Goal: Task Accomplishment & Management: Complete application form

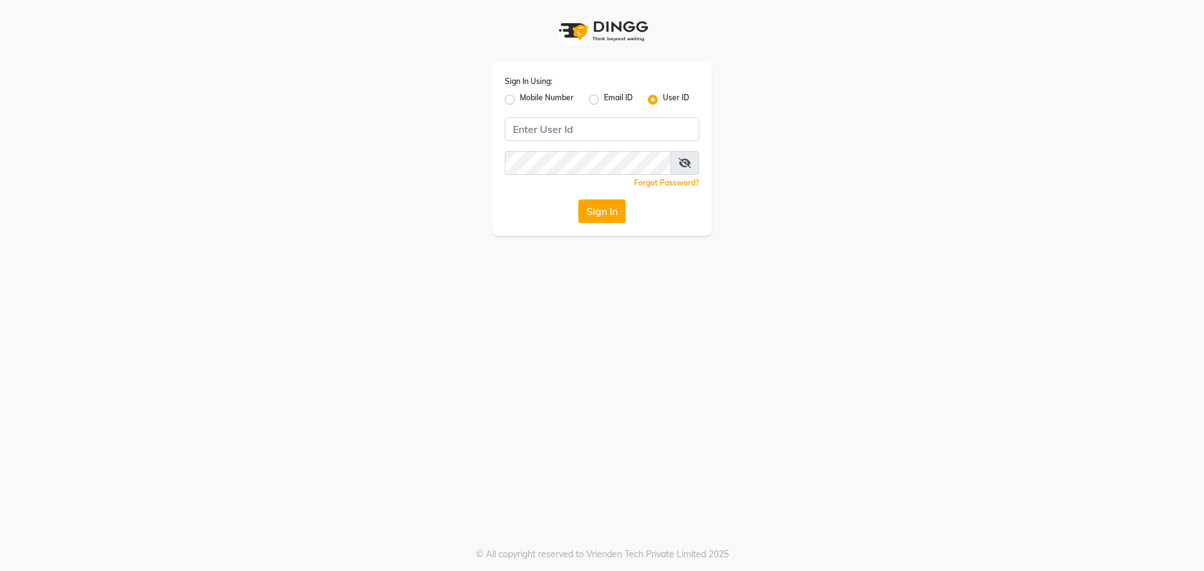
click at [520, 98] on label "Mobile Number" at bounding box center [547, 99] width 54 height 15
click at [520, 98] on input "Mobile Number" at bounding box center [524, 96] width 8 height 8
radio input "true"
radio input "false"
click at [675, 127] on input "Username" at bounding box center [623, 129] width 152 height 24
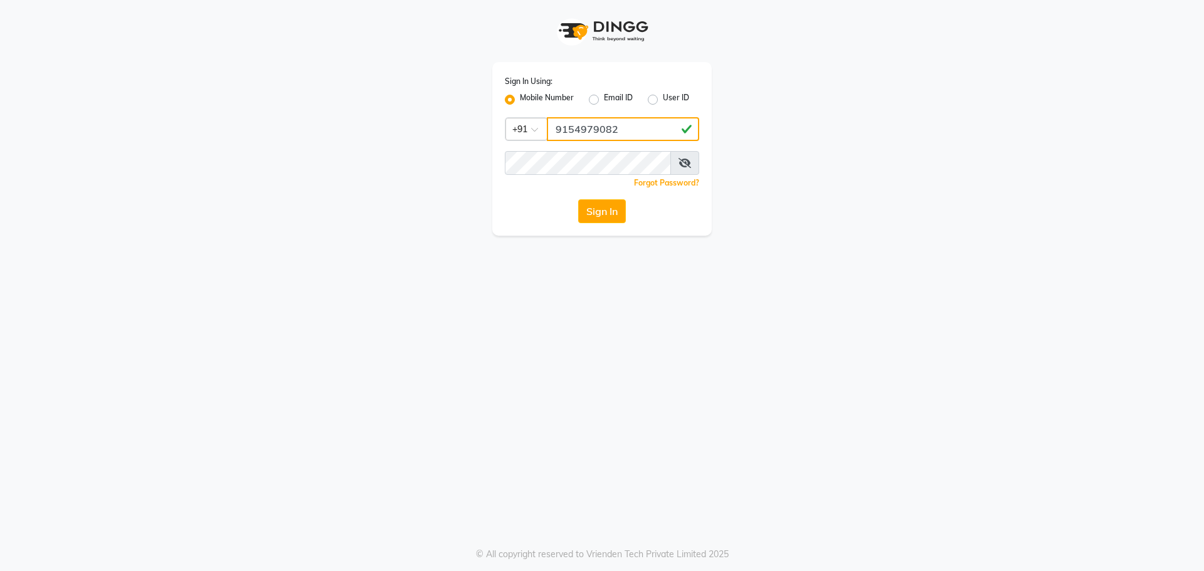
type input "9154979082"
click at [578, 199] on button "Sign In" at bounding box center [602, 211] width 48 height 24
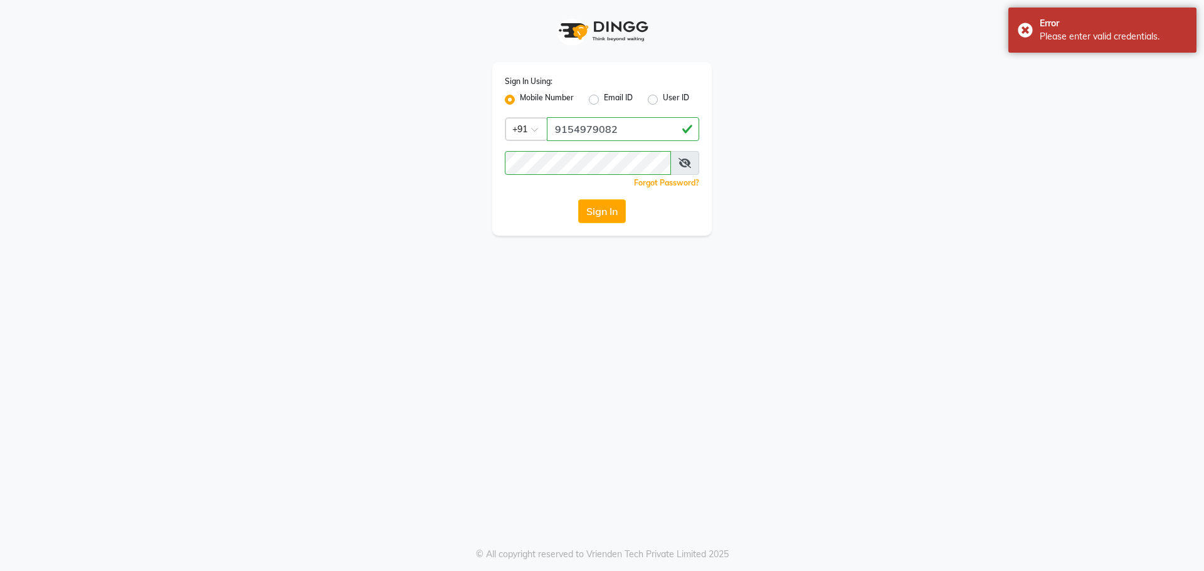
click at [674, 167] on span at bounding box center [684, 163] width 29 height 24
click at [688, 161] on icon at bounding box center [685, 163] width 13 height 10
click at [618, 206] on button "Sign In" at bounding box center [602, 211] width 48 height 24
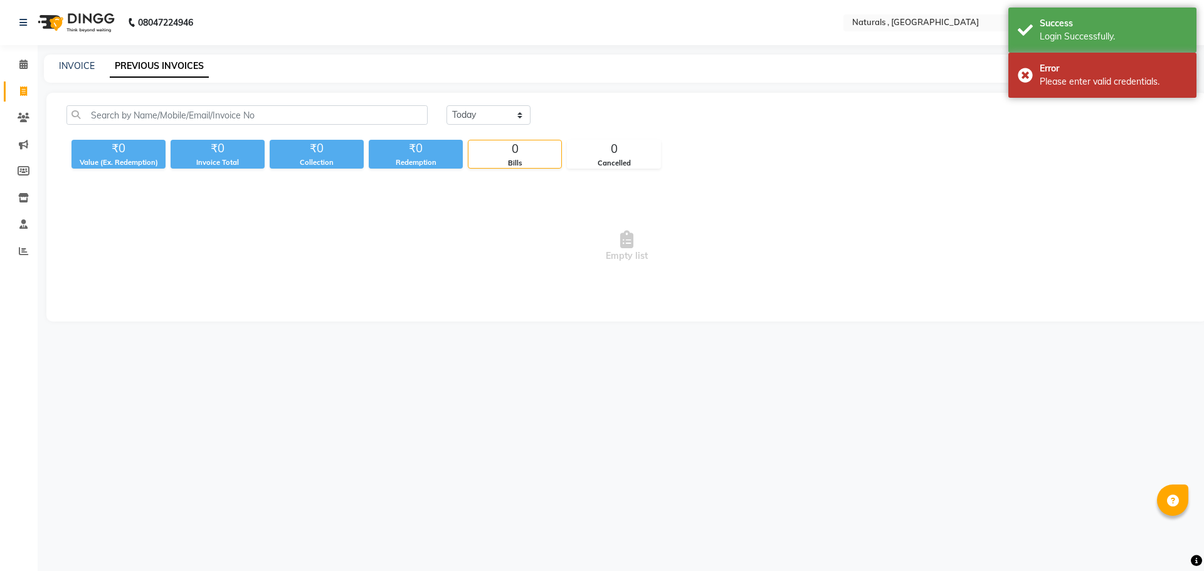
select select "en"
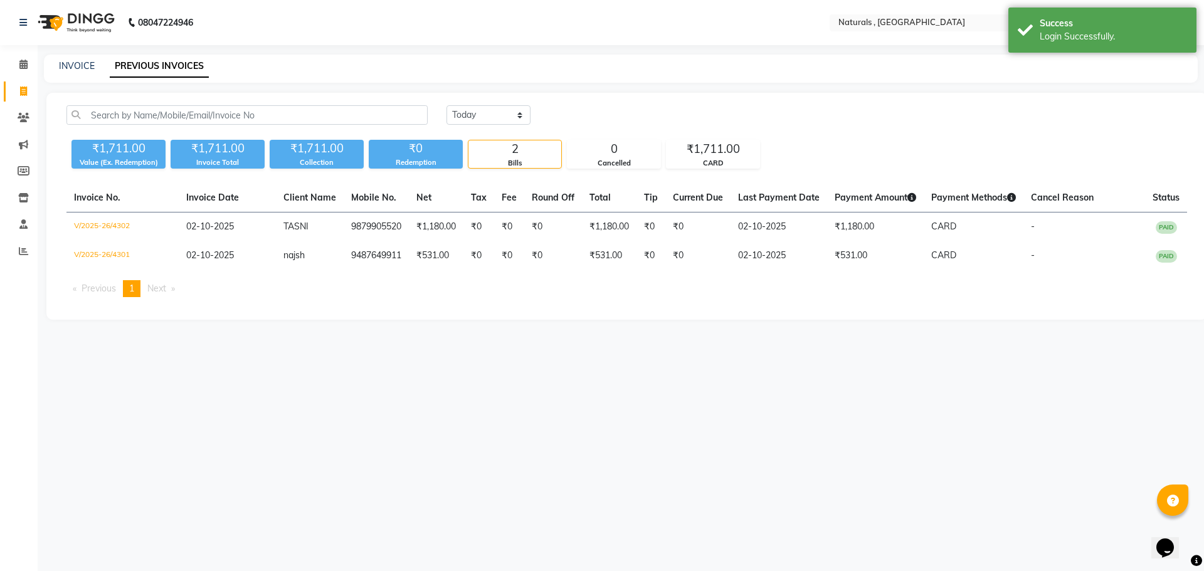
click at [56, 64] on div "INVOICE PREVIOUS INVOICES" at bounding box center [613, 66] width 1139 height 13
click at [72, 58] on div "INVOICE PREVIOUS INVOICES" at bounding box center [621, 69] width 1154 height 28
click at [77, 70] on link "INVOICE" at bounding box center [77, 65] width 36 height 11
select select "service"
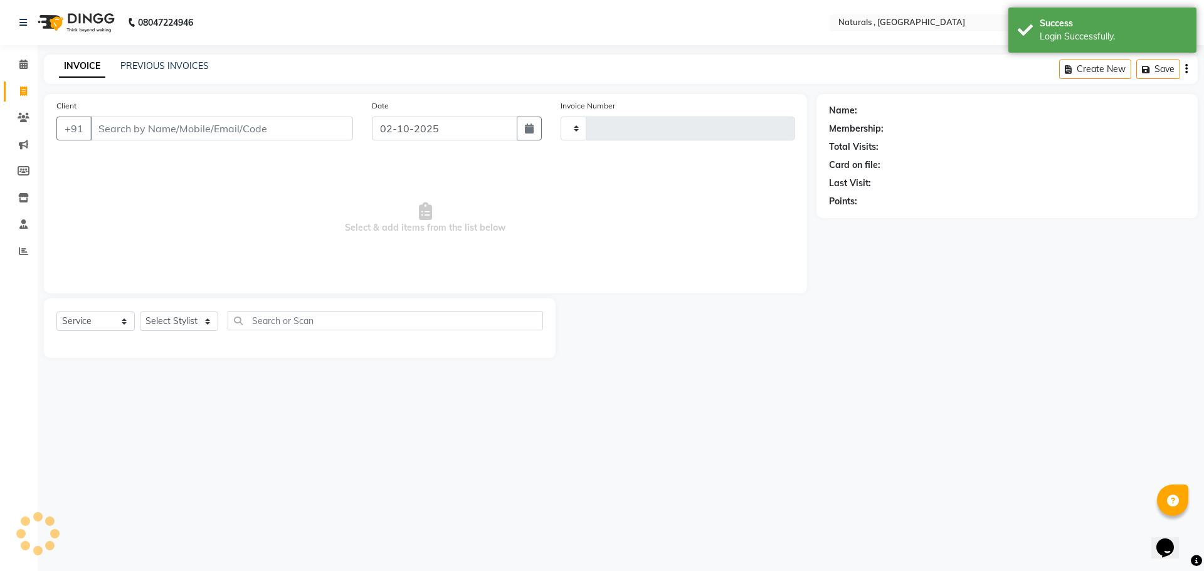
type input "4303"
select select "5818"
click at [114, 126] on input "Client" at bounding box center [221, 129] width 263 height 24
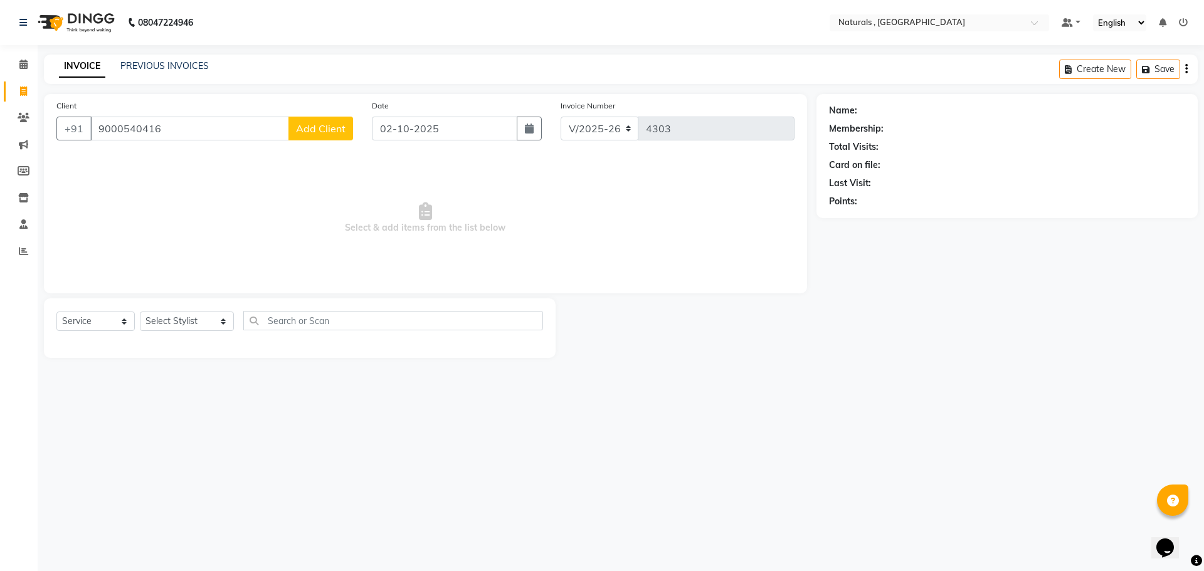
type input "9000540416"
click at [342, 129] on span "Add Client" at bounding box center [321, 128] width 50 height 13
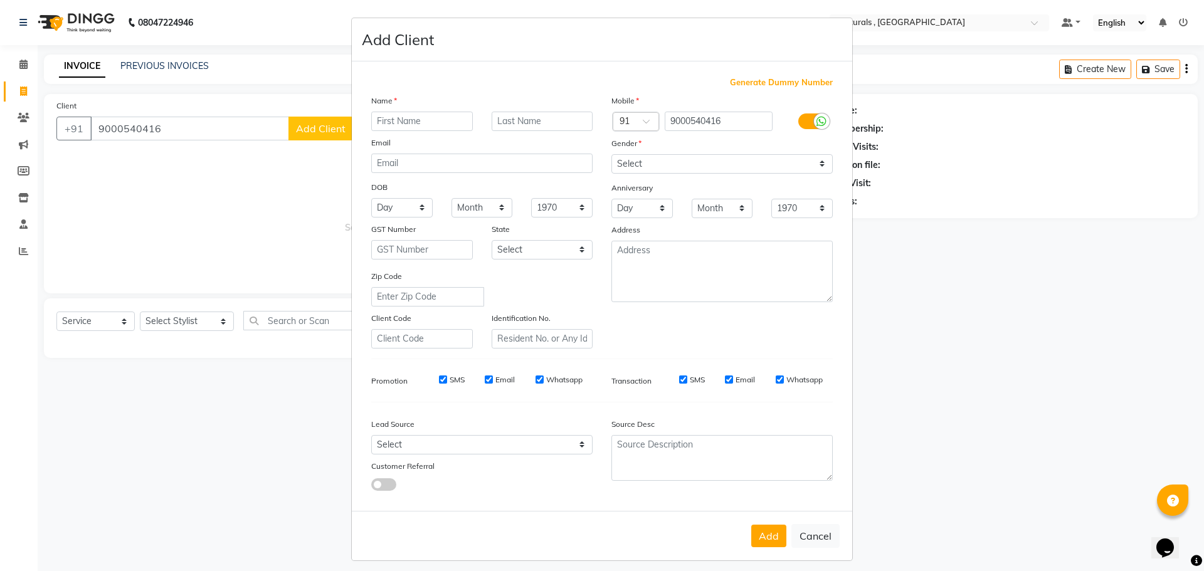
click at [407, 122] on input "text" at bounding box center [422, 121] width 102 height 19
click at [377, 120] on input "jaya laxmi" at bounding box center [422, 121] width 102 height 19
type input "Jaya [PERSON_NAME]"
click at [733, 157] on select "Select Male Female Other Prefer Not To Say" at bounding box center [722, 163] width 221 height 19
select select "female"
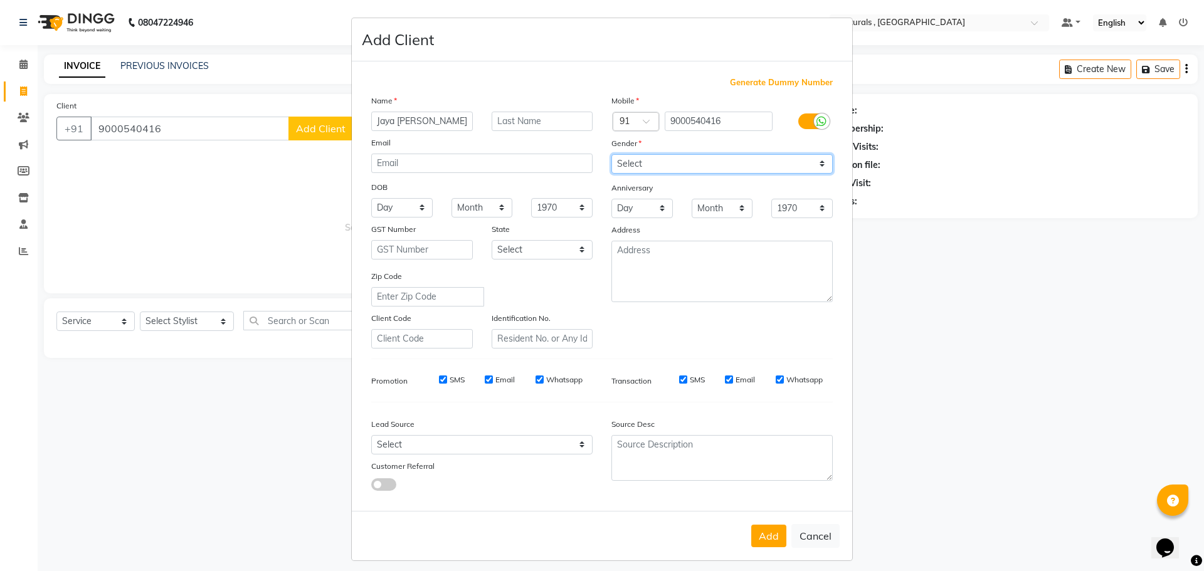
click at [612, 154] on select "Select Male Female Other Prefer Not To Say" at bounding box center [722, 163] width 221 height 19
click at [760, 532] on button "Add" at bounding box center [768, 536] width 35 height 23
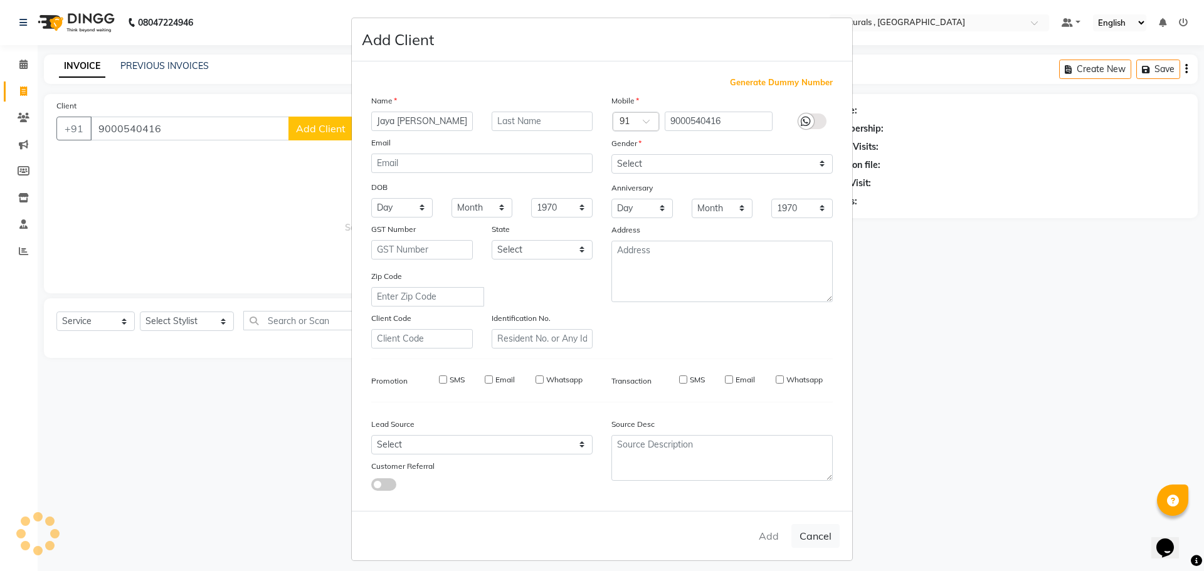
select select
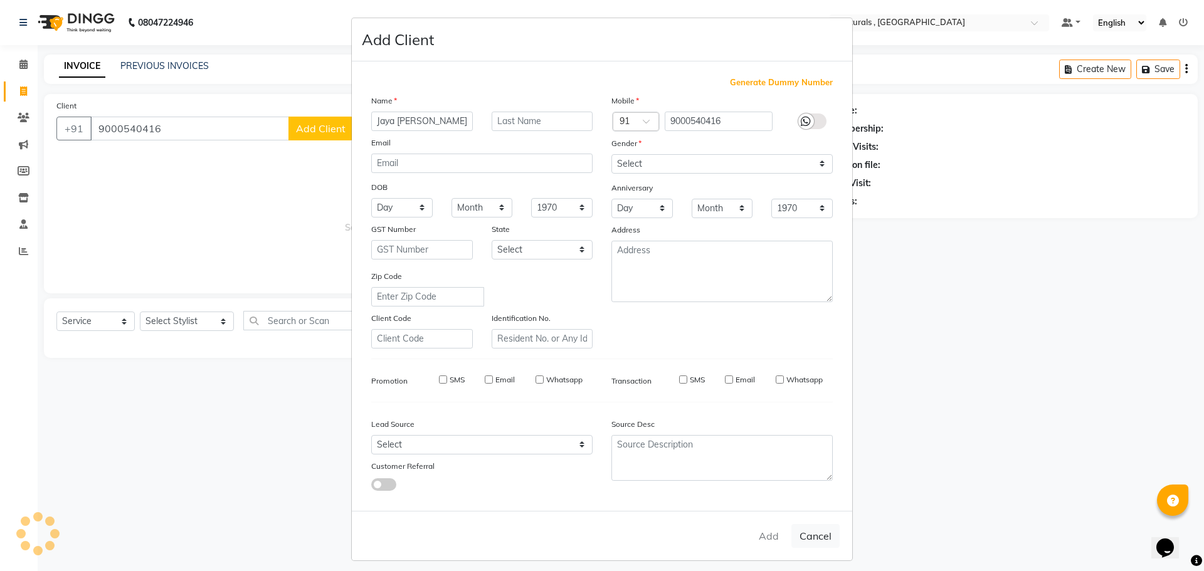
select select
checkbox input "false"
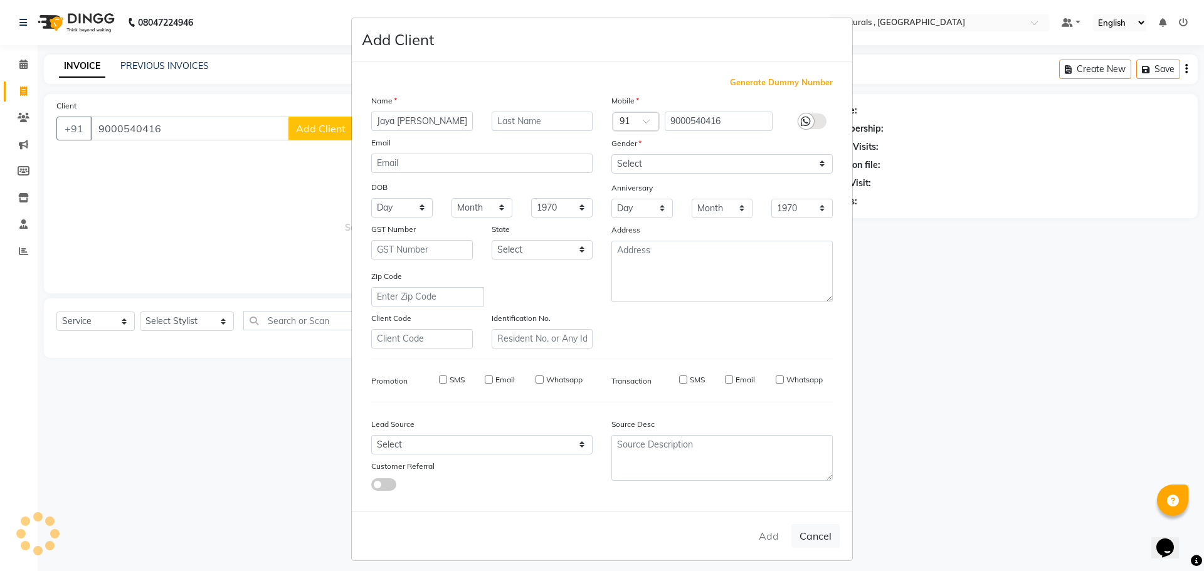
checkbox input "false"
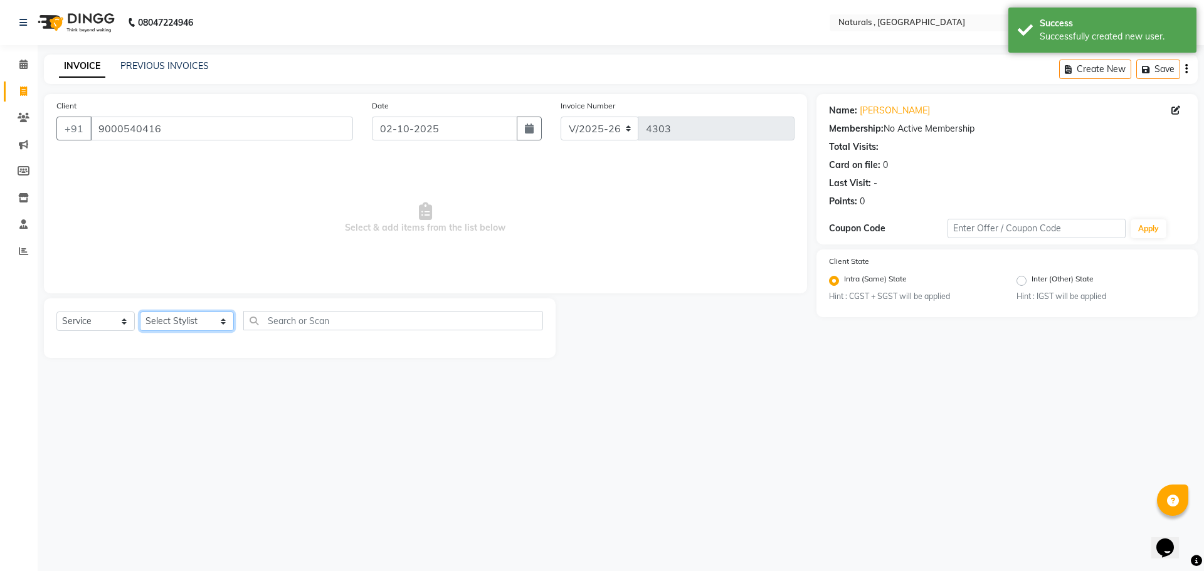
click at [195, 319] on select "Select Stylist ASFIYA (L-3) BHAGYA SHREE GM JAGDISH (L-2) KARIM ( L-2 ) MEHARBA…" at bounding box center [187, 321] width 94 height 19
select select "40710"
click at [140, 312] on select "Select Stylist ASFIYA (L-3) BHAGYA SHREE GM JAGDISH (L-2) KARIM ( L-2 ) MEHARBA…" at bounding box center [187, 321] width 94 height 19
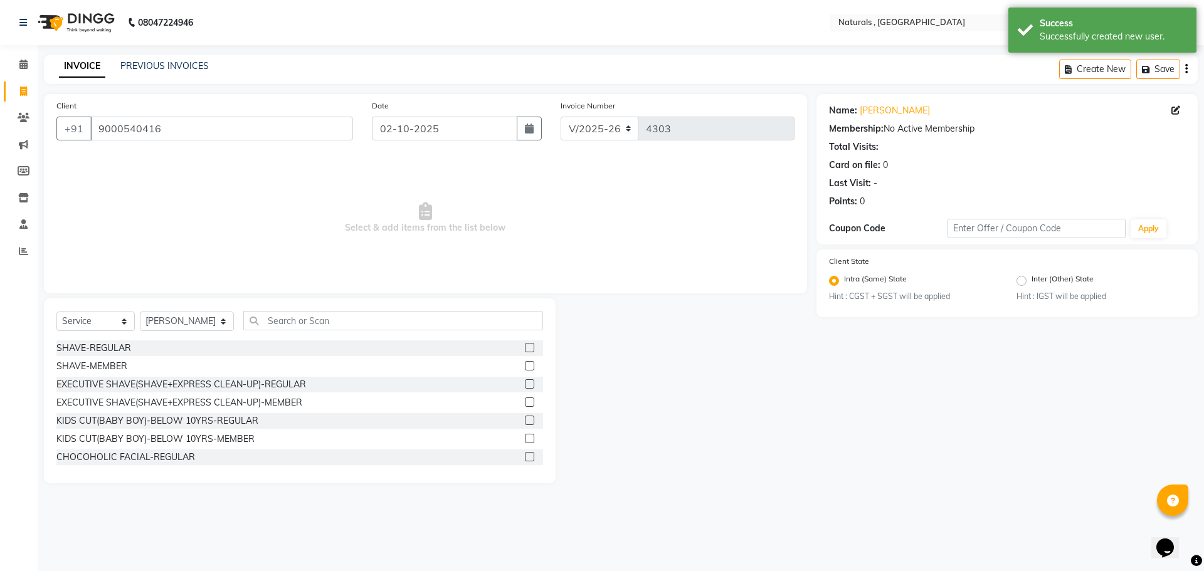
click at [319, 308] on div "Select Service Product Membership Package Voucher Prepaid Gift Card Select Styl…" at bounding box center [300, 391] width 512 height 185
click at [318, 314] on input "text" at bounding box center [393, 320] width 300 height 19
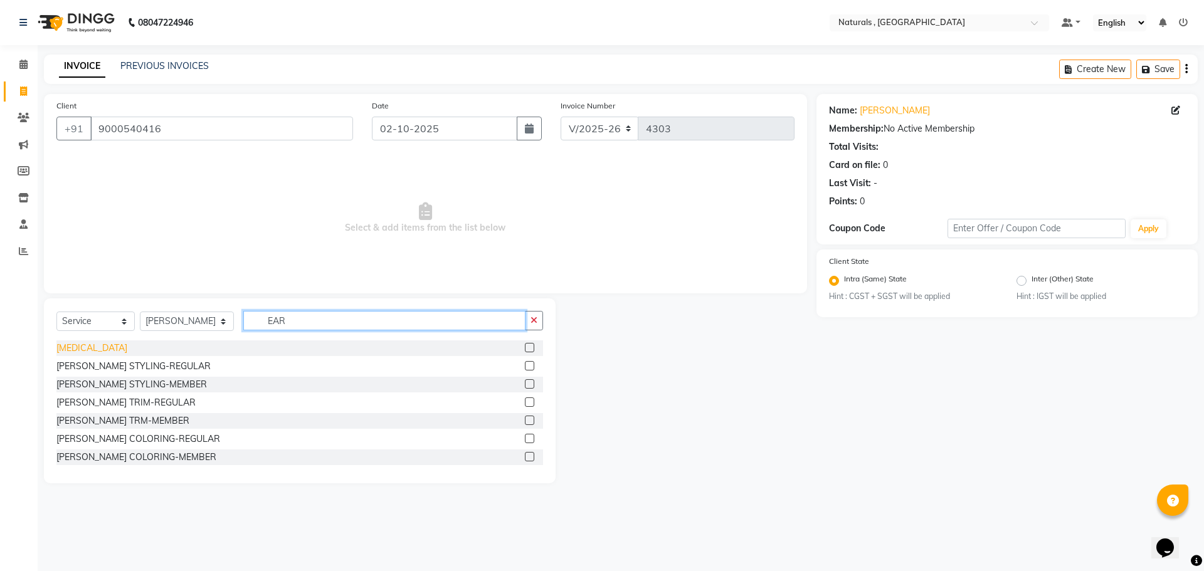
type input "EAR"
click at [93, 346] on div "EAR PIERCING" at bounding box center [91, 348] width 71 height 13
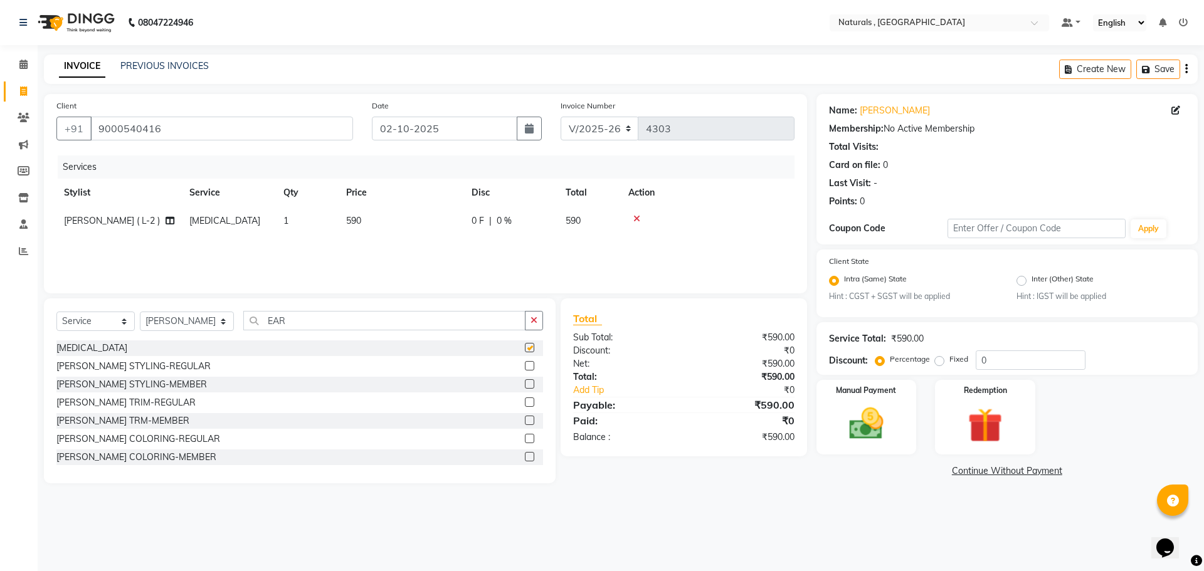
checkbox input "false"
click at [116, 318] on select "Select Service Product Membership Package Voucher Prepaid Gift Card" at bounding box center [95, 321] width 78 height 19
select select "product"
click at [56, 312] on select "Select Service Product Membership Package Voucher Prepaid Gift Card" at bounding box center [95, 321] width 78 height 19
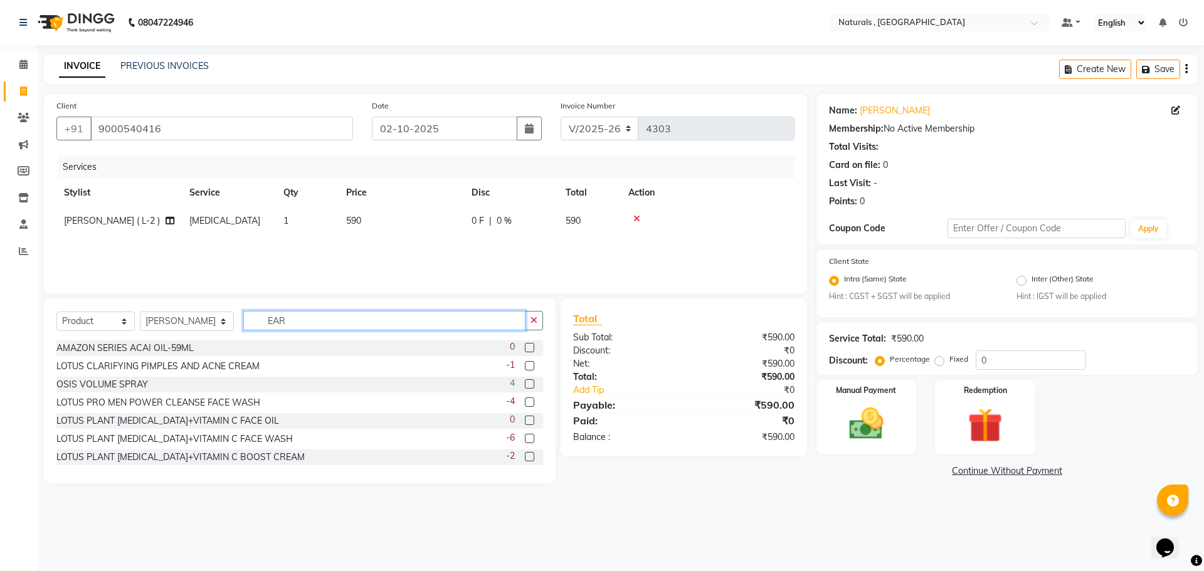
click at [304, 317] on input "EAR" at bounding box center [384, 320] width 283 height 19
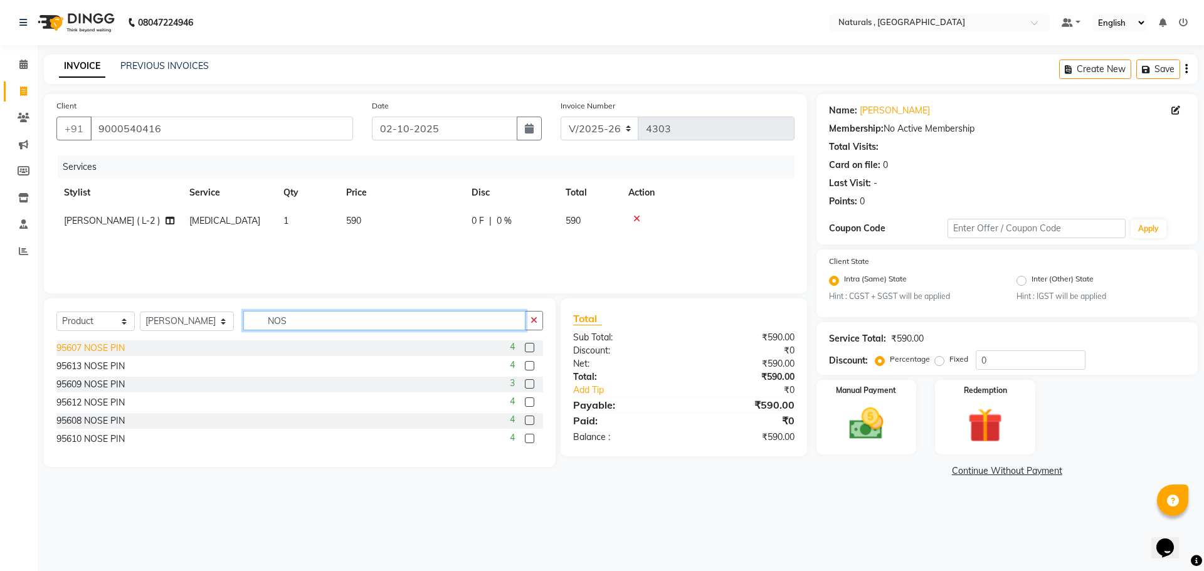
type input "NOS"
click at [98, 346] on div "95607 NOSE PIN" at bounding box center [90, 348] width 68 height 13
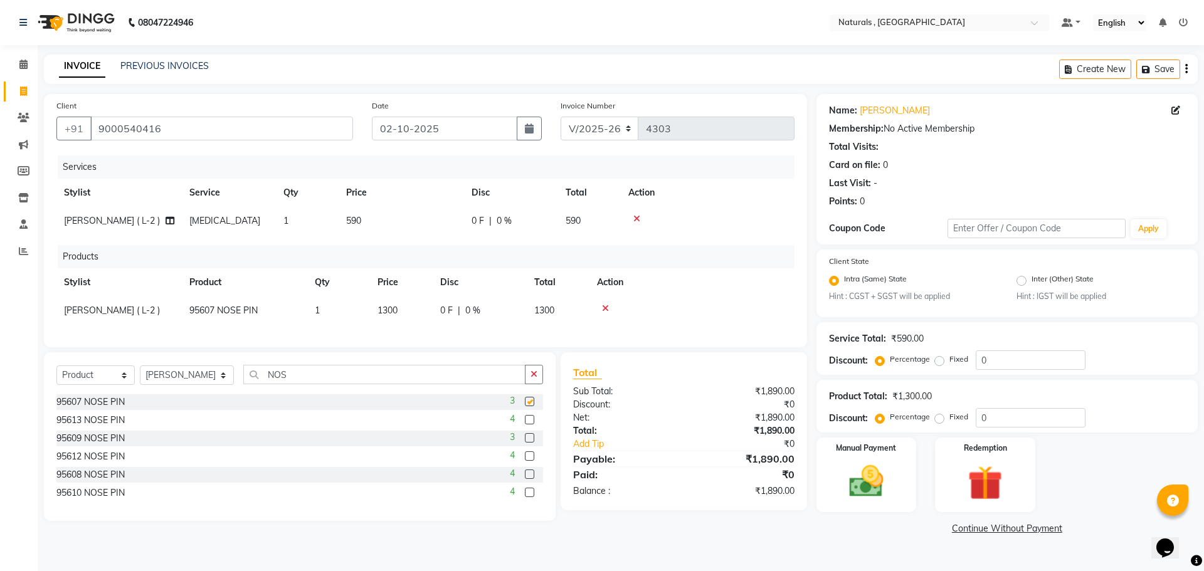
checkbox input "false"
click at [825, 528] on link "Continue Without Payment" at bounding box center [1007, 528] width 376 height 13
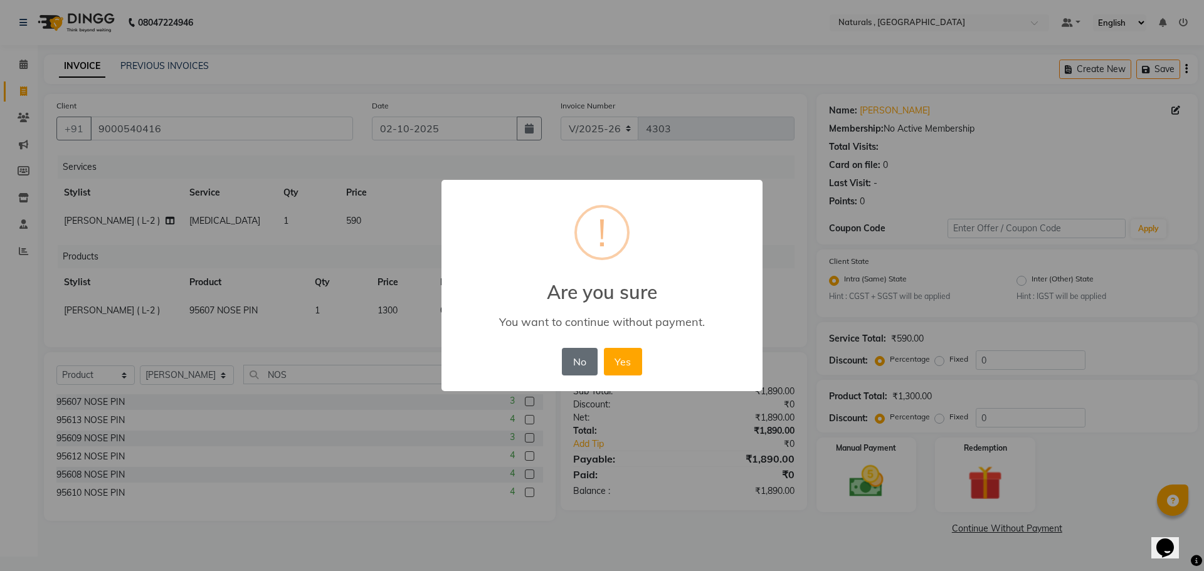
click at [584, 363] on button "No" at bounding box center [579, 362] width 35 height 28
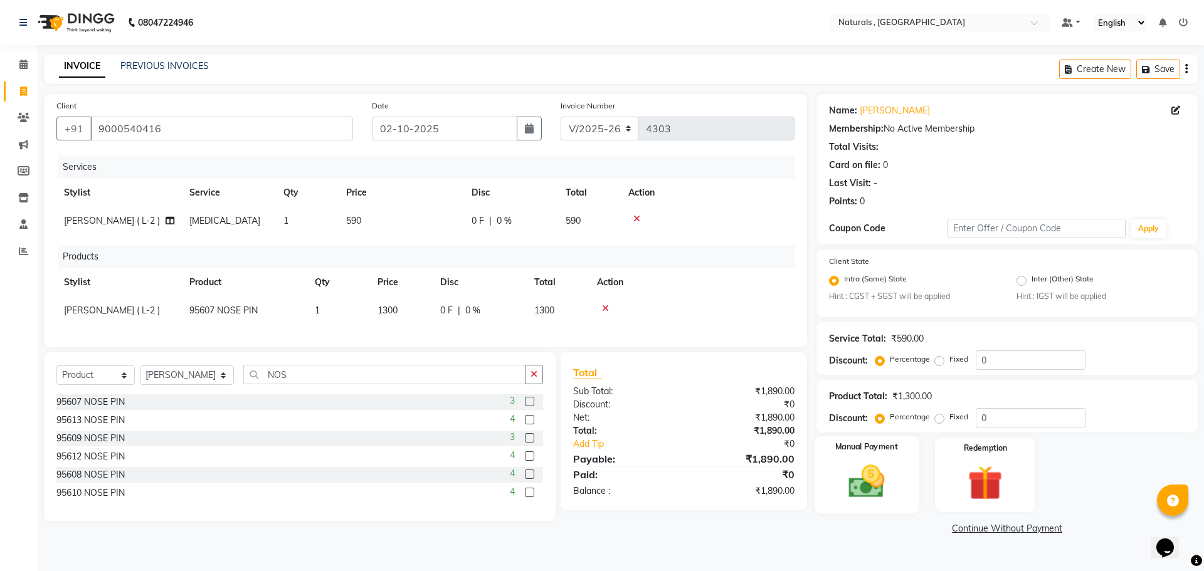
click at [885, 488] on img at bounding box center [866, 482] width 58 height 41
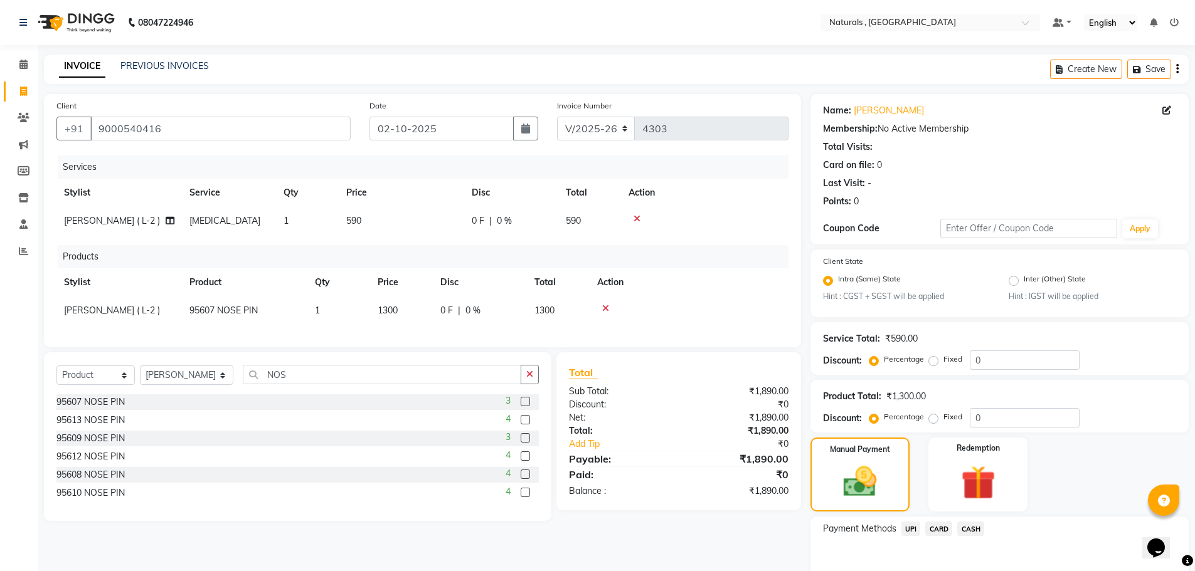
click at [971, 527] on span "CASH" at bounding box center [970, 529] width 27 height 14
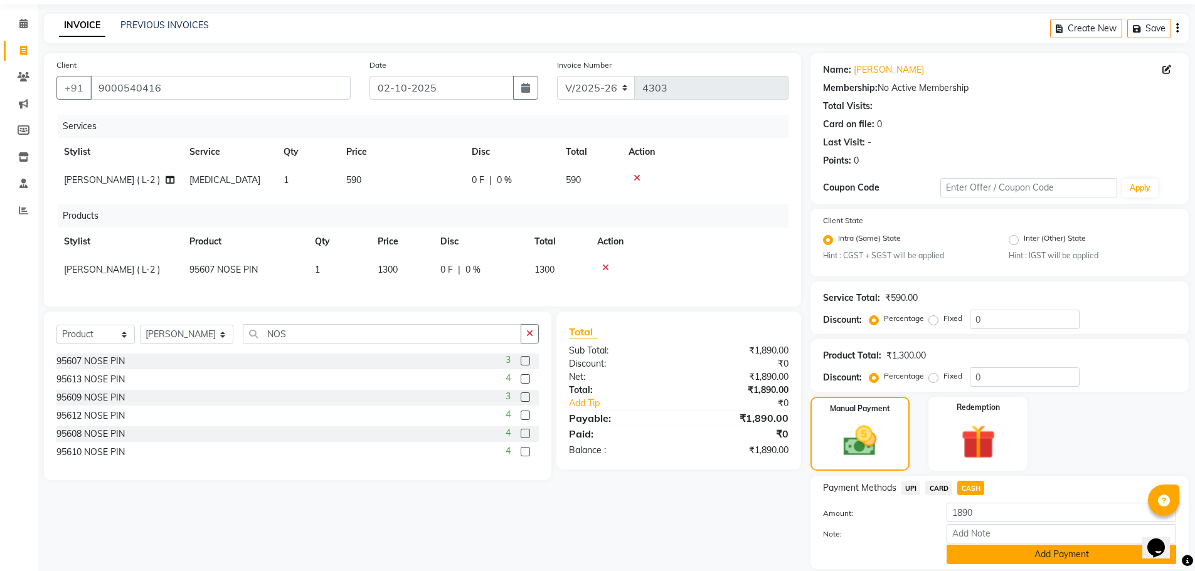
scroll to position [83, 0]
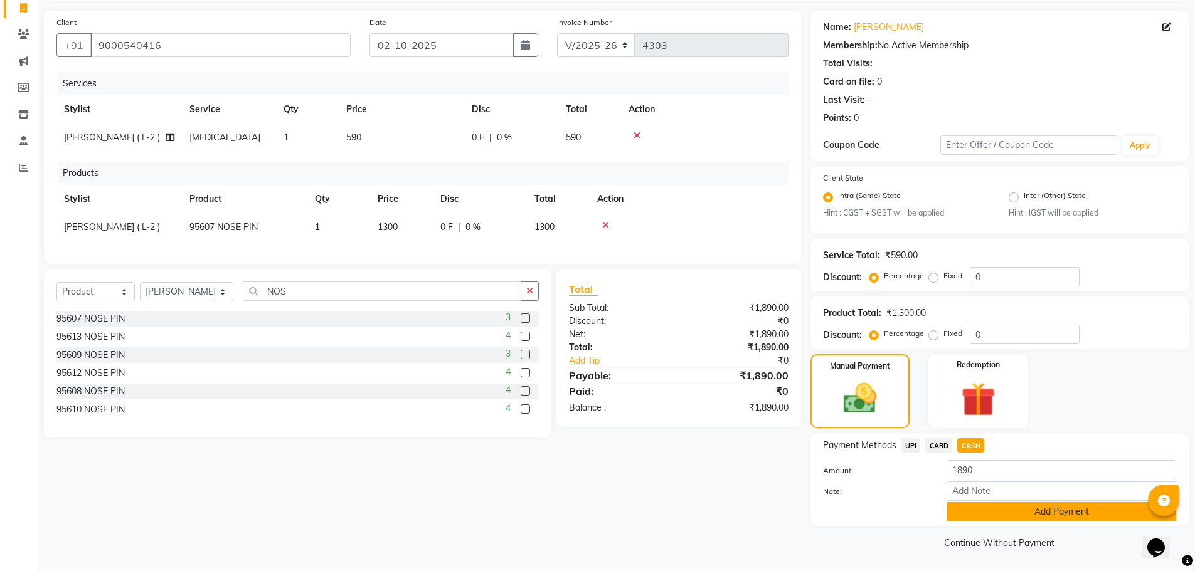
click at [1001, 521] on button "Add Payment" at bounding box center [1061, 511] width 230 height 19
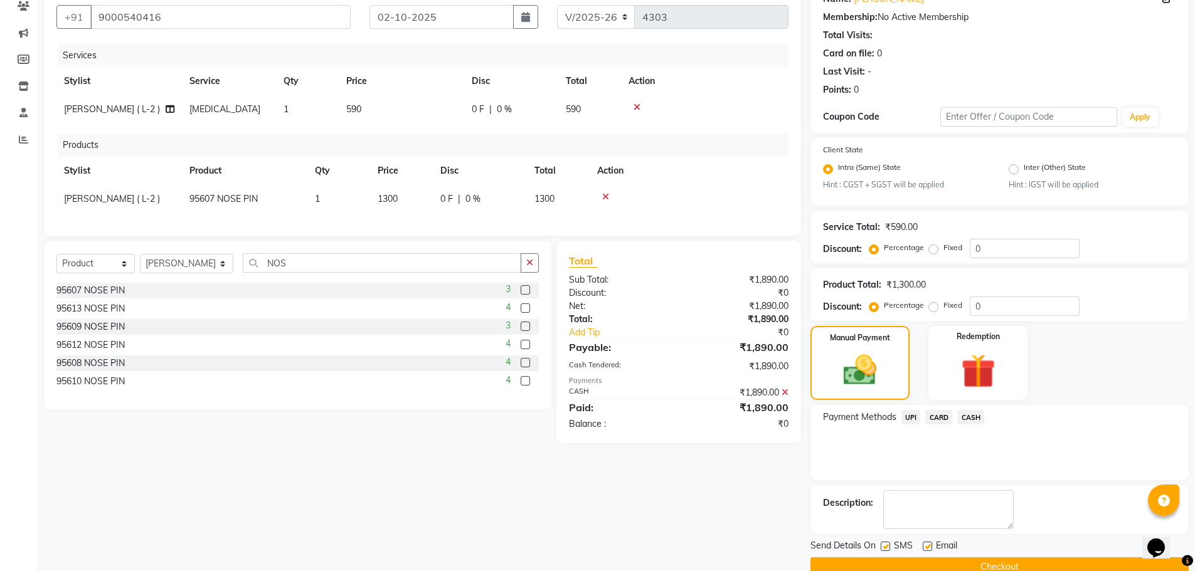
scroll to position [136, 0]
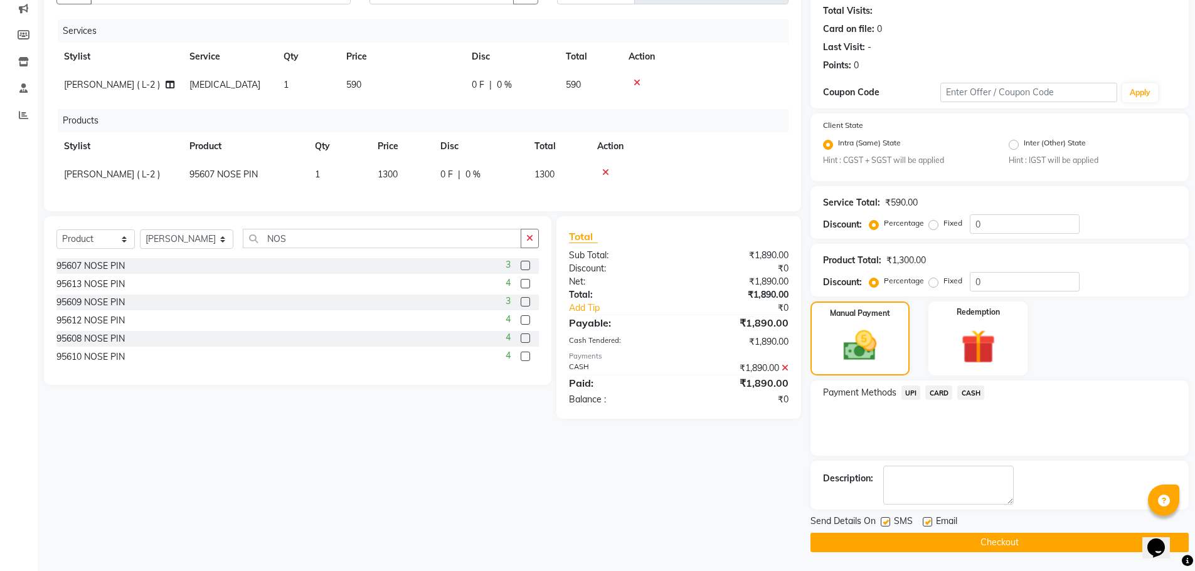
click at [990, 543] on button "Checkout" at bounding box center [999, 542] width 378 height 19
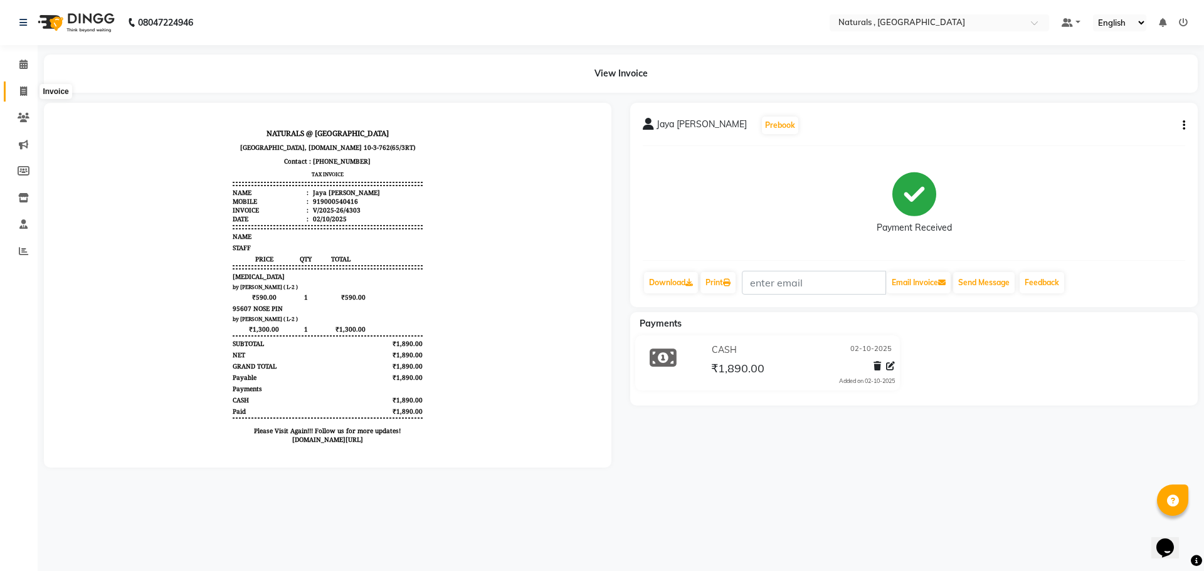
click at [26, 90] on icon at bounding box center [23, 91] width 7 height 9
select select "service"
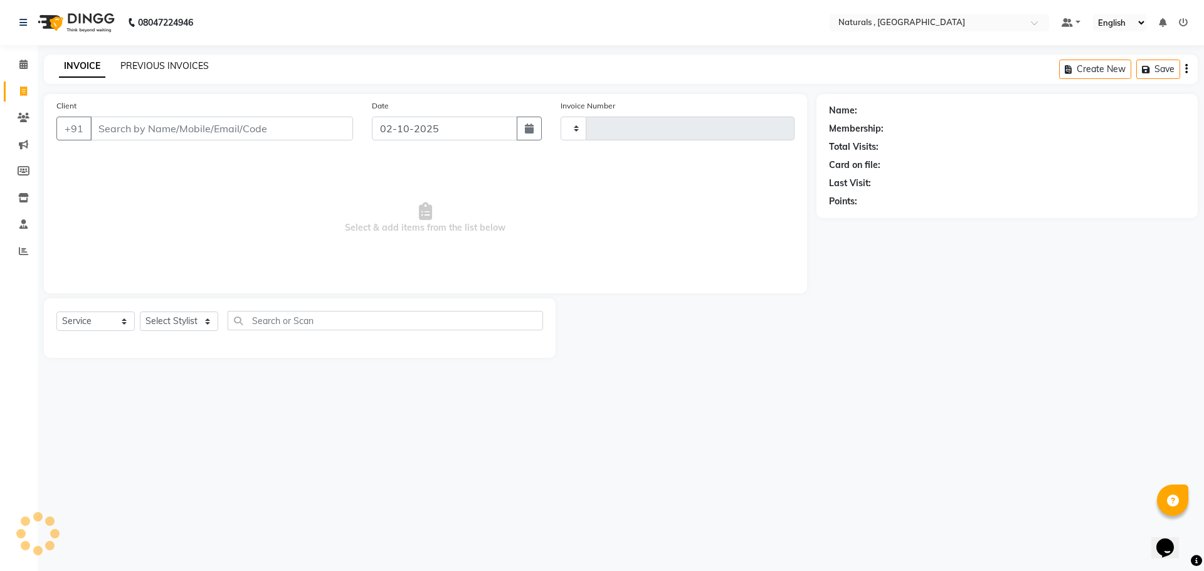
click at [176, 65] on link "PREVIOUS INVOICES" at bounding box center [164, 65] width 88 height 11
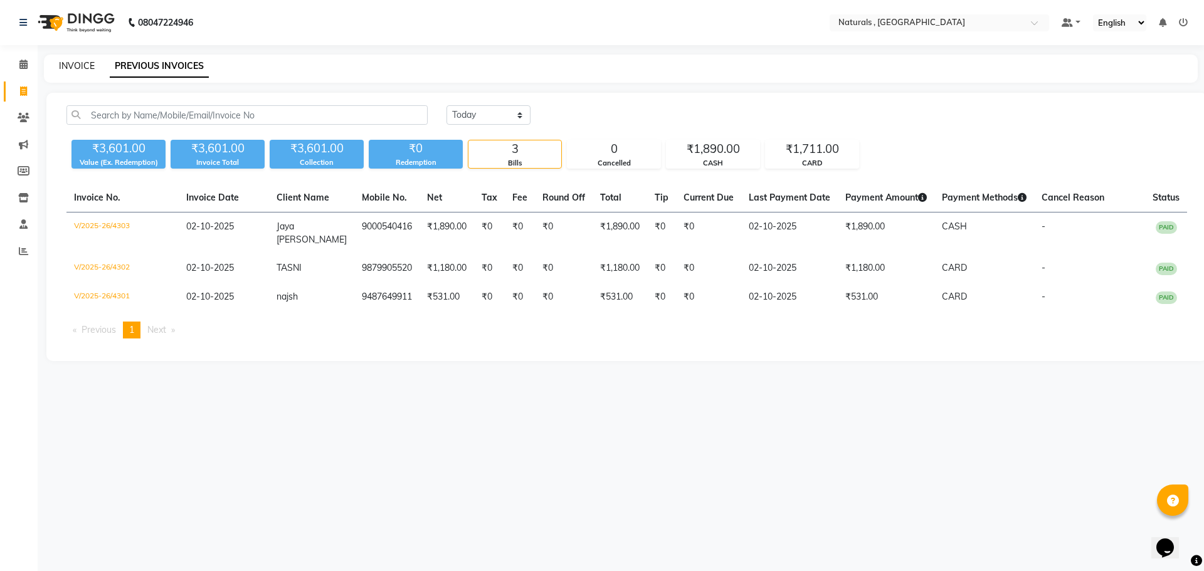
click at [83, 70] on link "INVOICE" at bounding box center [77, 65] width 36 height 11
select select "5818"
select select "service"
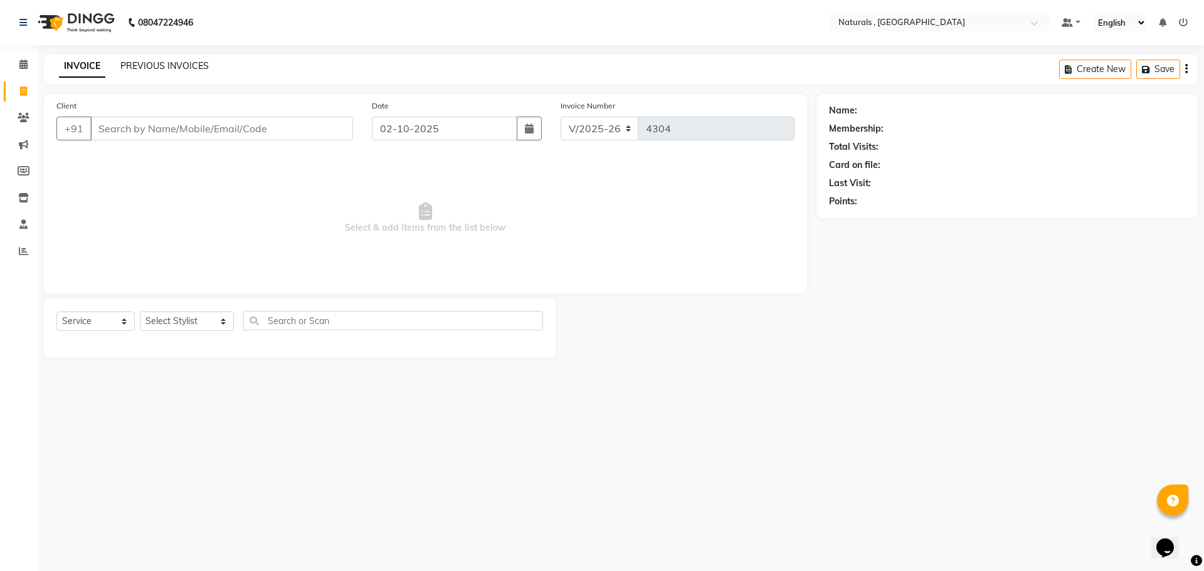
click at [156, 65] on link "PREVIOUS INVOICES" at bounding box center [164, 65] width 88 height 11
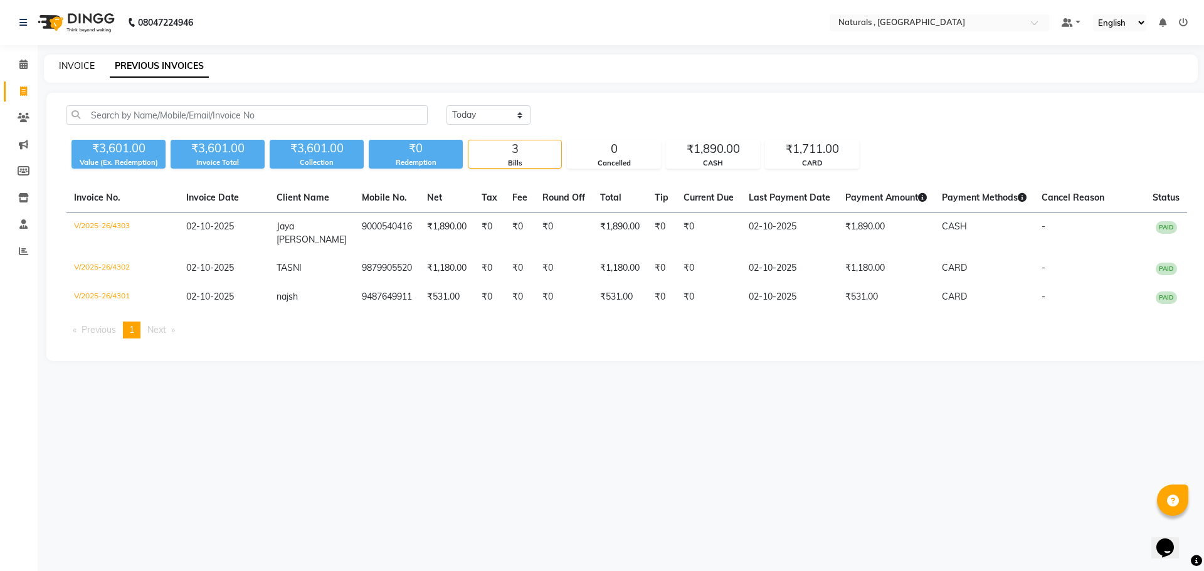
click at [85, 64] on link "INVOICE" at bounding box center [77, 65] width 36 height 11
select select "5818"
select select "service"
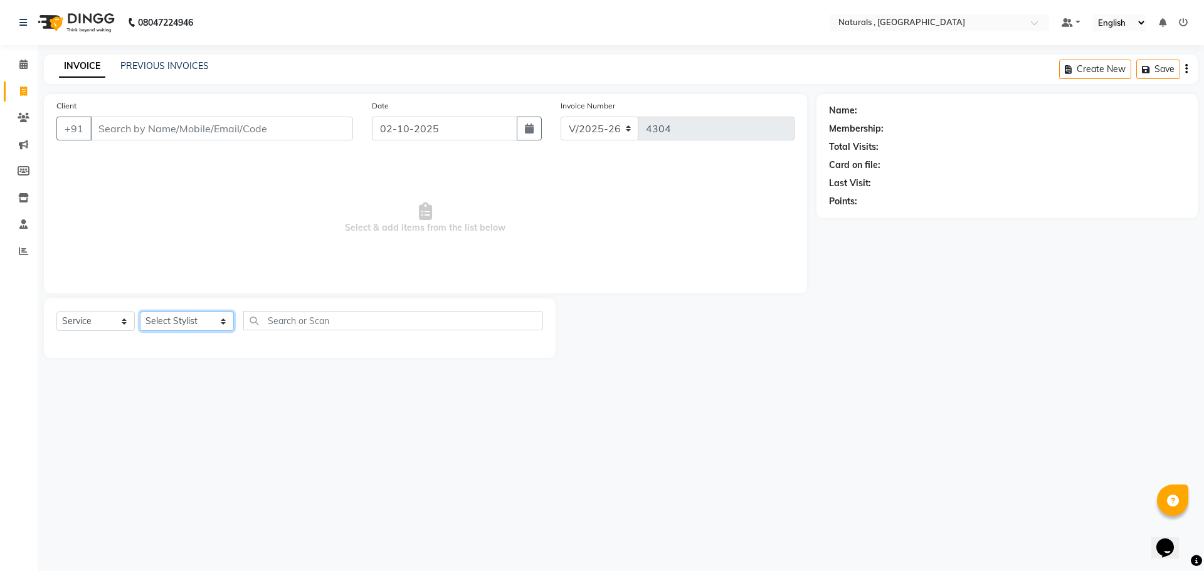
click at [212, 321] on select "Select Stylist ASFIYA (L-3) BHAGYA SHREE GM JAGDISH (L-2) KARIM ( L-2 ) MEHARBA…" at bounding box center [187, 321] width 94 height 19
select select "45000"
click at [140, 312] on select "Select Stylist ASFIYA (L-3) BHAGYA SHREE GM JAGDISH (L-2) KARIM ( L-2 ) MEHARBA…" at bounding box center [187, 321] width 94 height 19
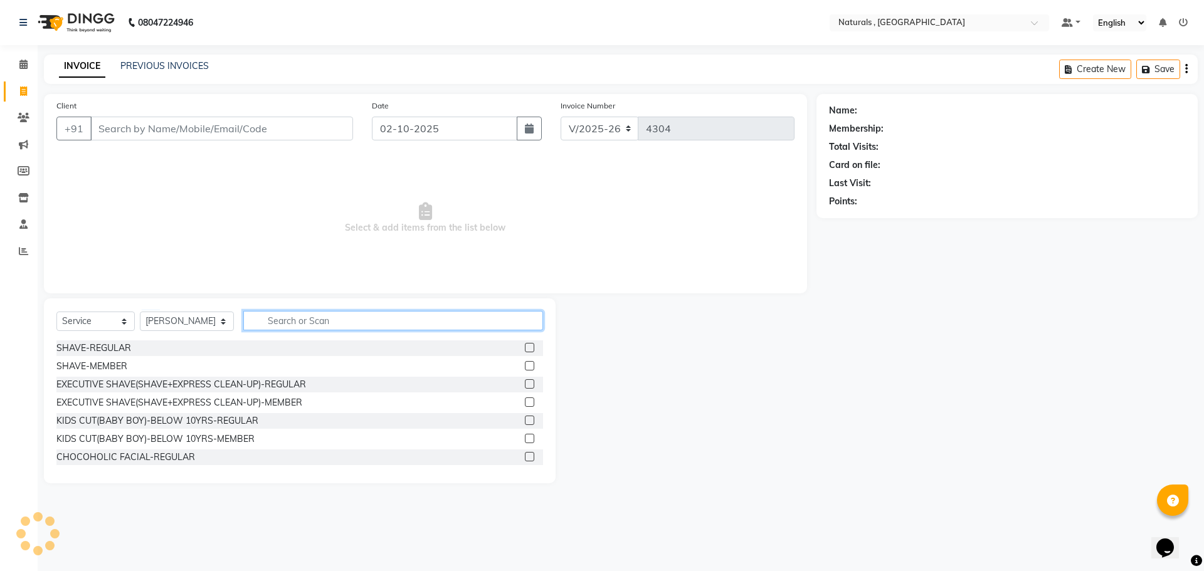
click at [321, 321] on input "text" at bounding box center [393, 320] width 300 height 19
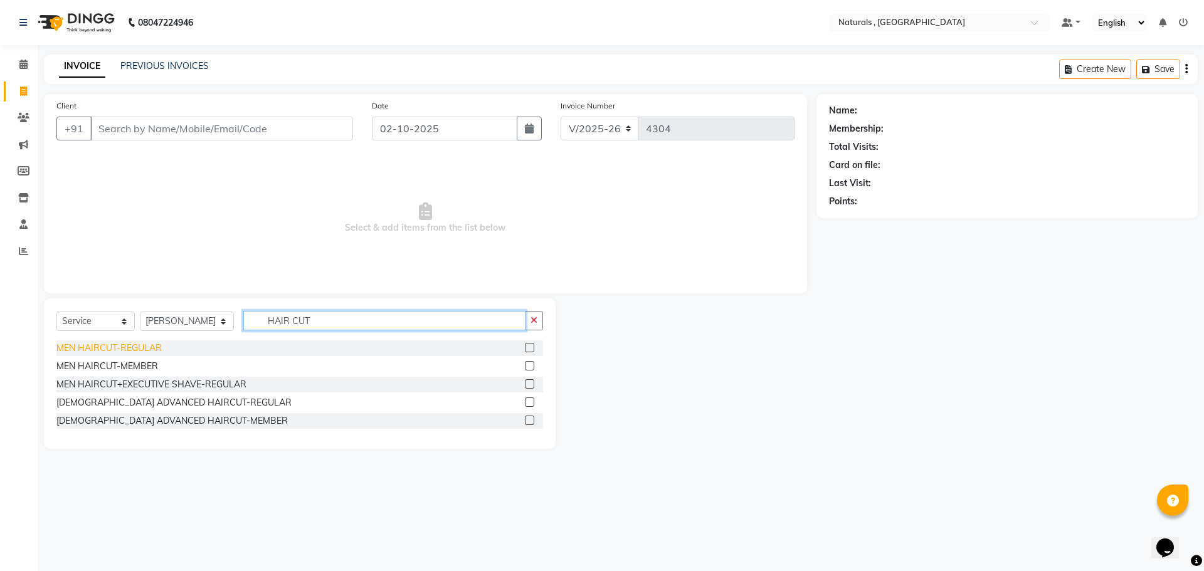
type input "HAIR CUT"
click at [124, 348] on div "MEN HAIRCUT-REGULAR" at bounding box center [108, 348] width 105 height 13
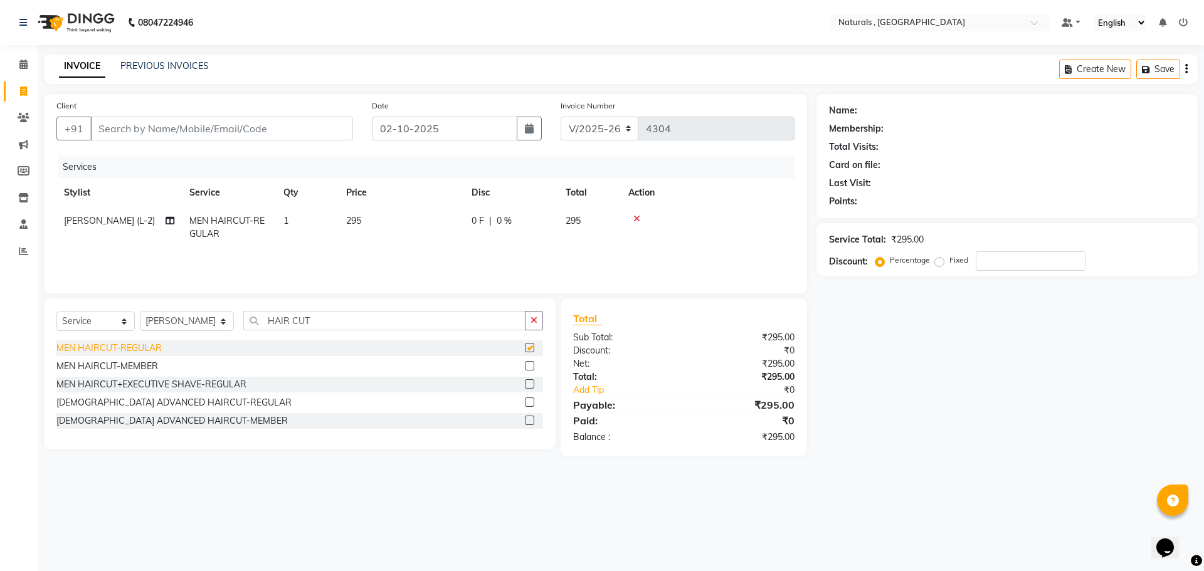
checkbox input "false"
click at [284, 230] on td "1" at bounding box center [307, 227] width 63 height 41
select select "45000"
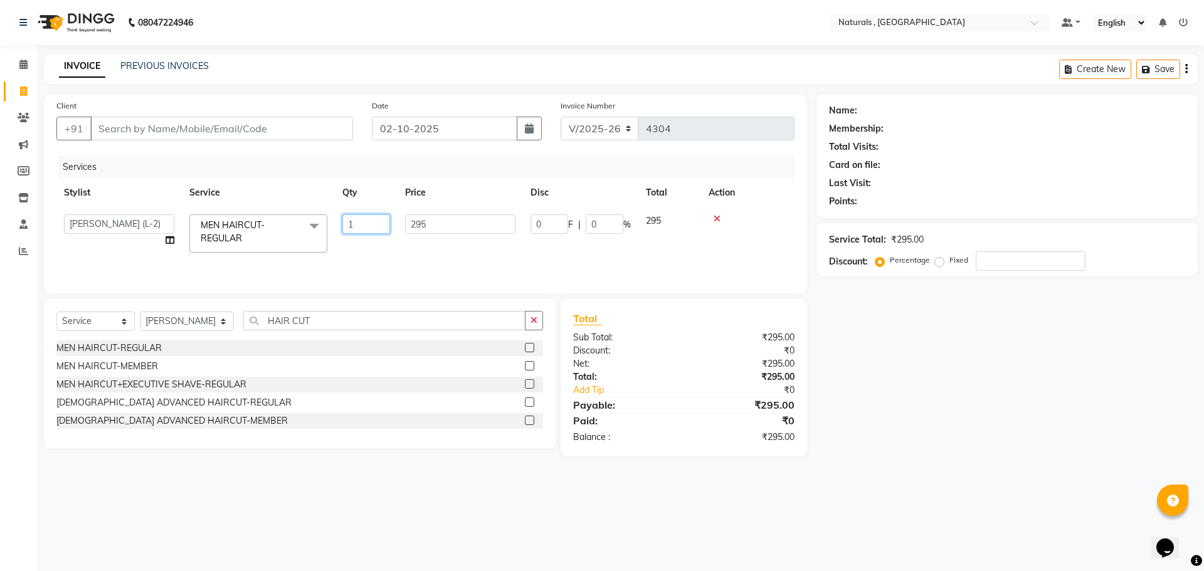
click at [359, 222] on input "1" at bounding box center [366, 224] width 48 height 19
type input "2"
click at [277, 491] on div "08047224946 Select Location × Naturals , Vijay Nagar Colony Default Panel My Pa…" at bounding box center [602, 285] width 1204 height 571
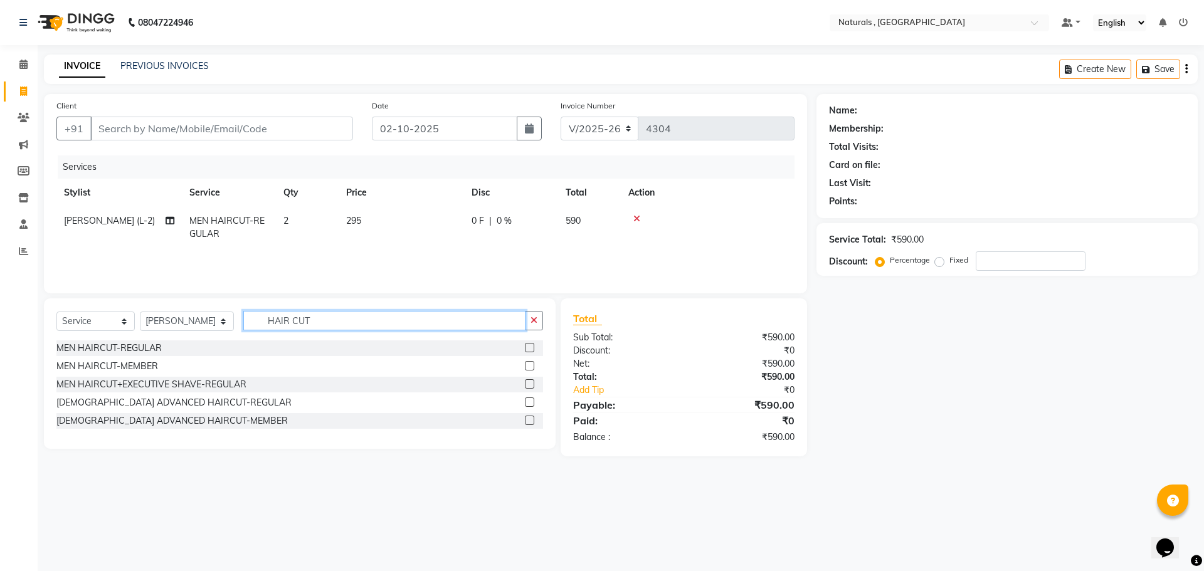
click at [340, 323] on input "HAIR CUT" at bounding box center [384, 320] width 283 height 19
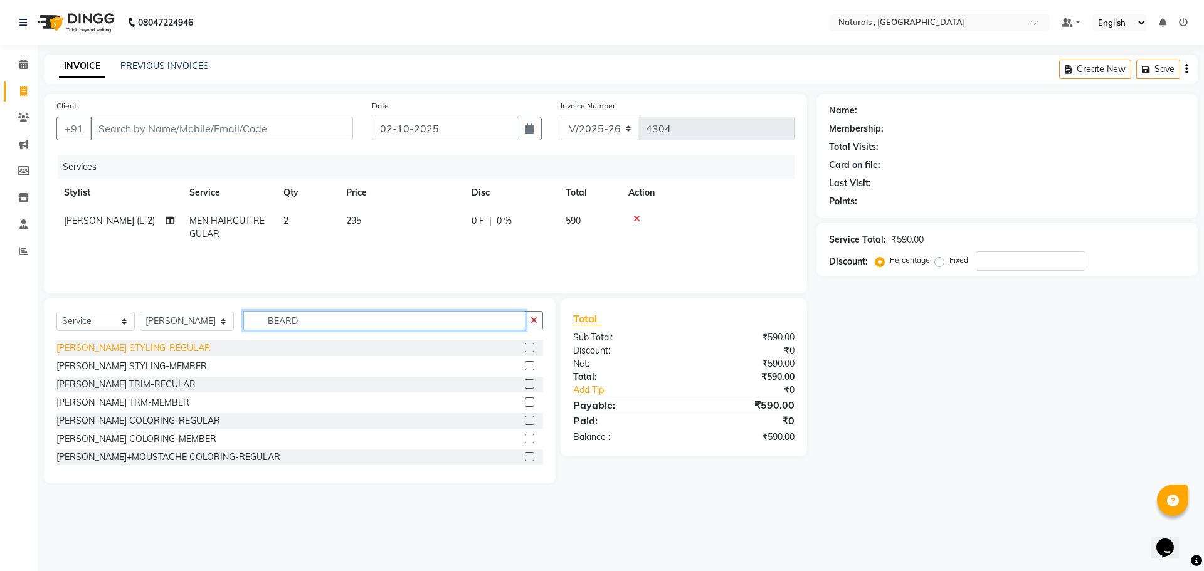
type input "BEARD"
click at [142, 347] on div "BEARD STYLING-REGULAR" at bounding box center [133, 348] width 154 height 13
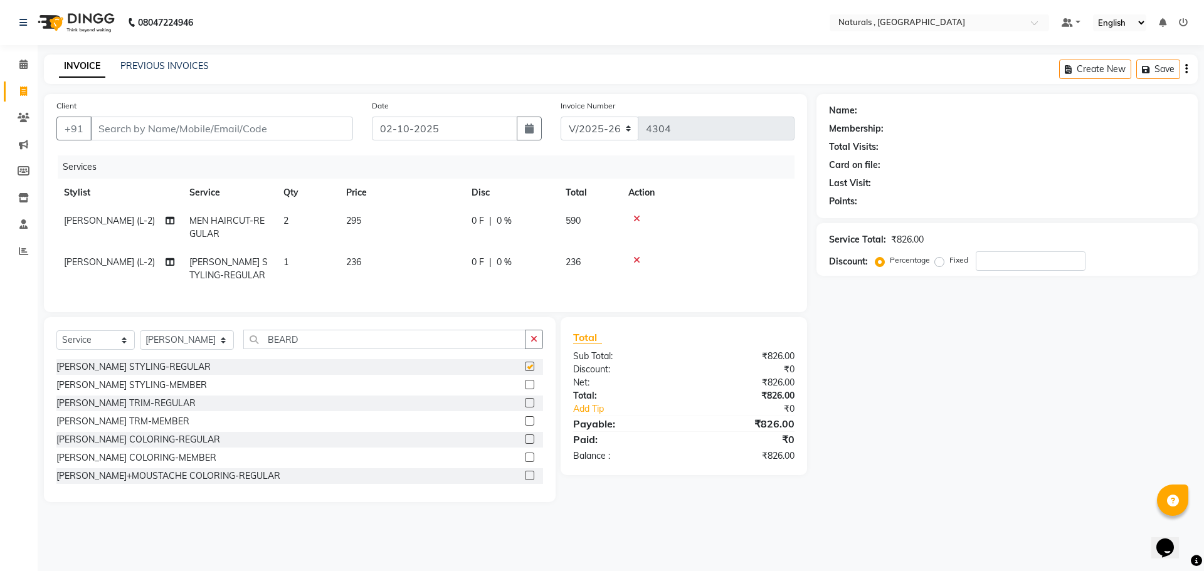
checkbox input "false"
click at [316, 344] on input "BEARD" at bounding box center [384, 339] width 283 height 19
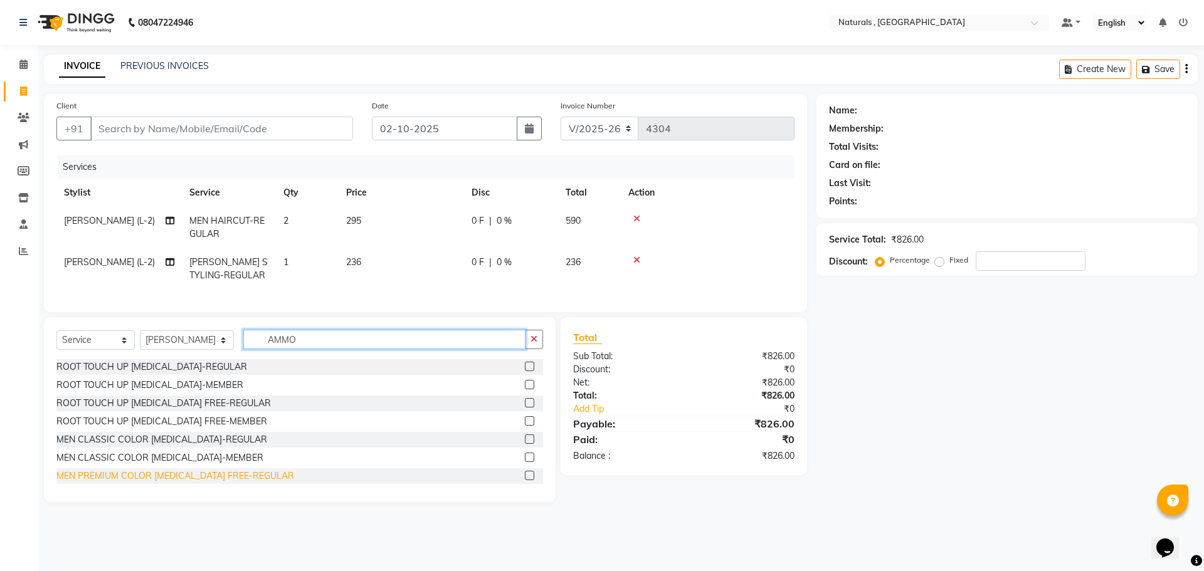
type input "AMMO"
click at [208, 483] on div "MEN PREMIUM COLOR AMMONIA FREE-REGULAR" at bounding box center [175, 476] width 238 height 13
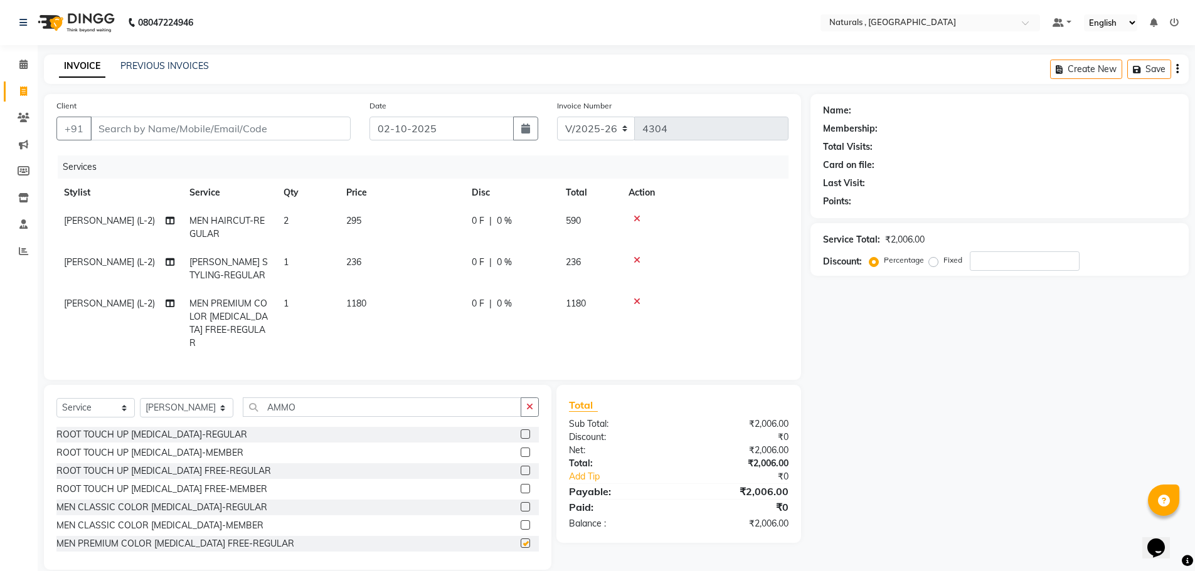
checkbox input "false"
click at [319, 398] on input "AMMO" at bounding box center [382, 407] width 279 height 19
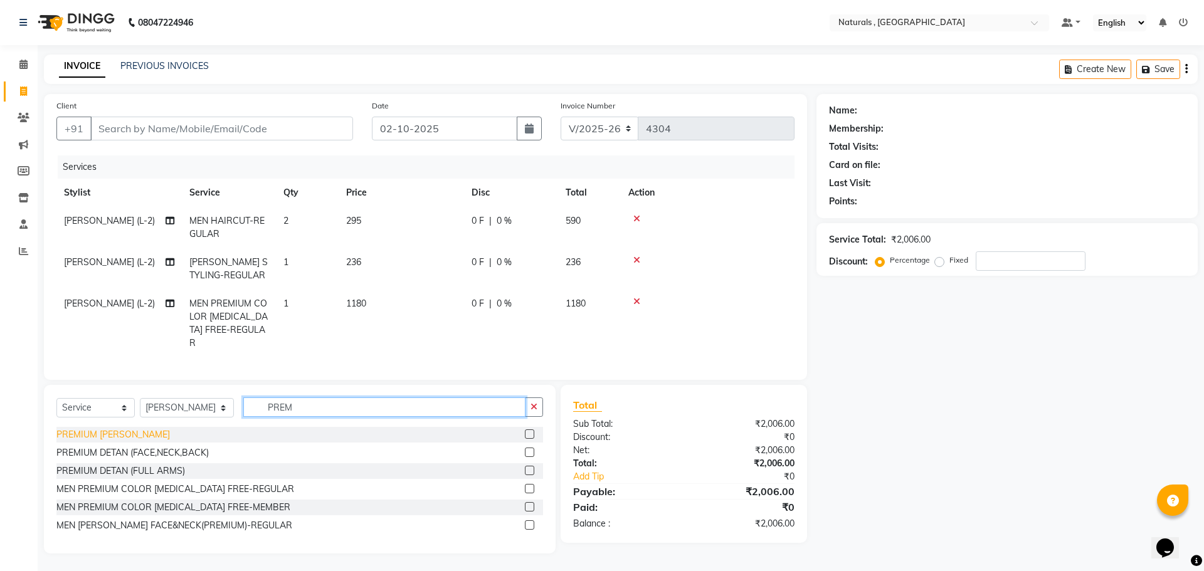
type input "PREM"
click at [122, 432] on div "PREMIUM DE-TAN" at bounding box center [113, 434] width 114 height 13
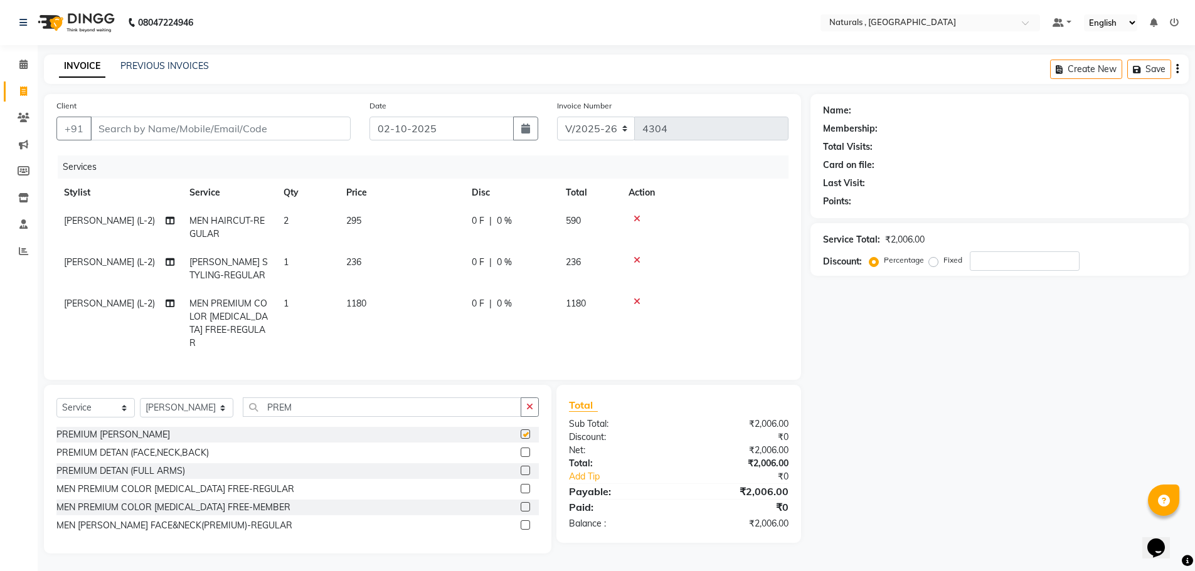
checkbox input "false"
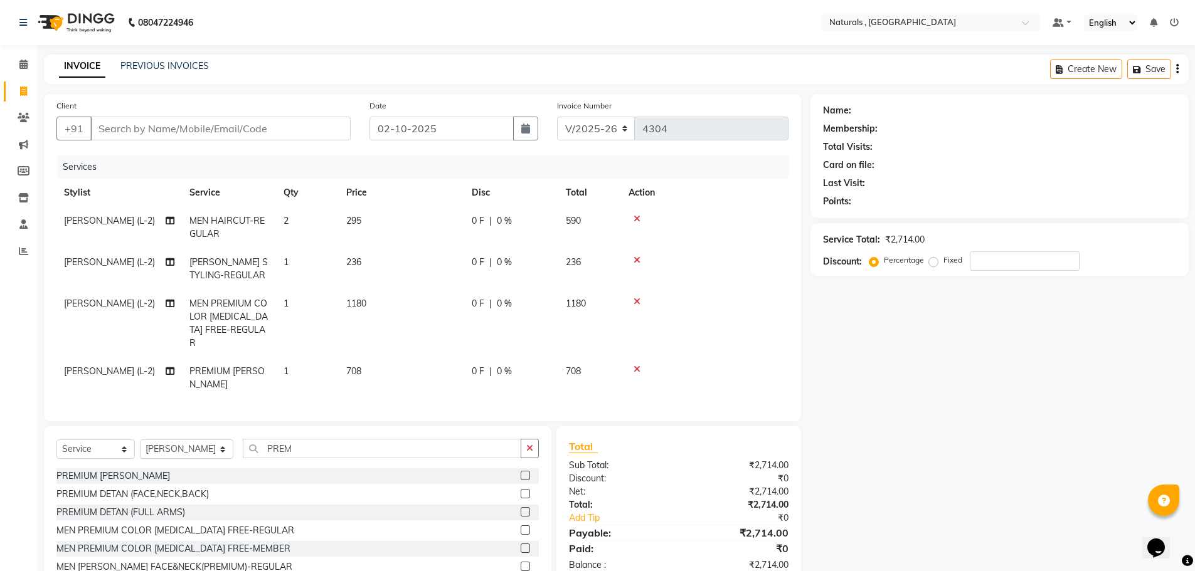
scroll to position [26, 0]
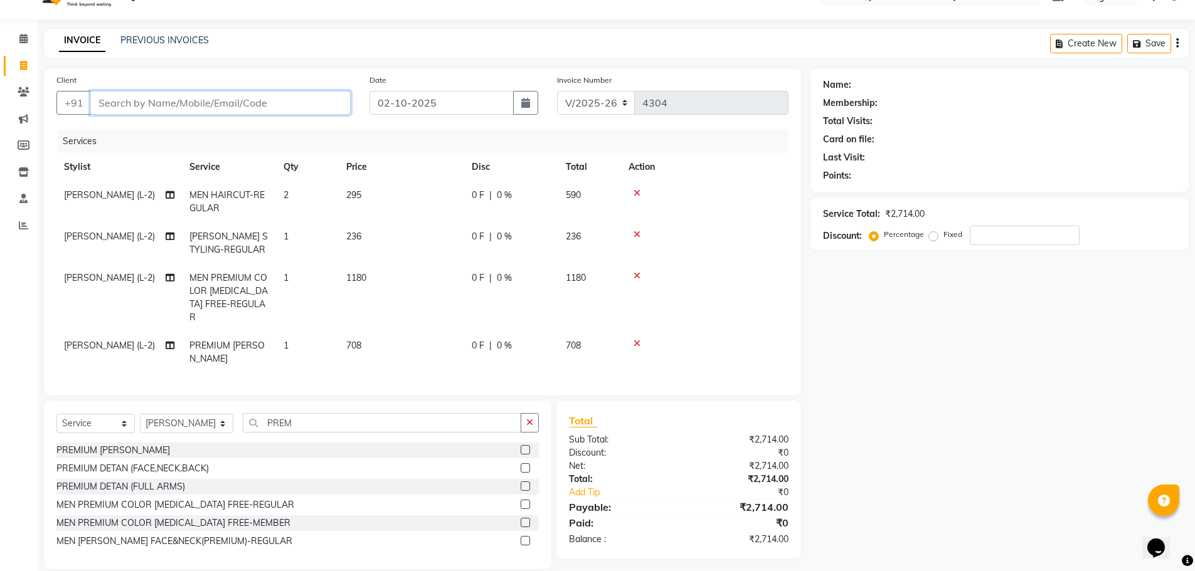
click at [171, 110] on input "Client" at bounding box center [220, 103] width 260 height 24
type input "V"
type input "0"
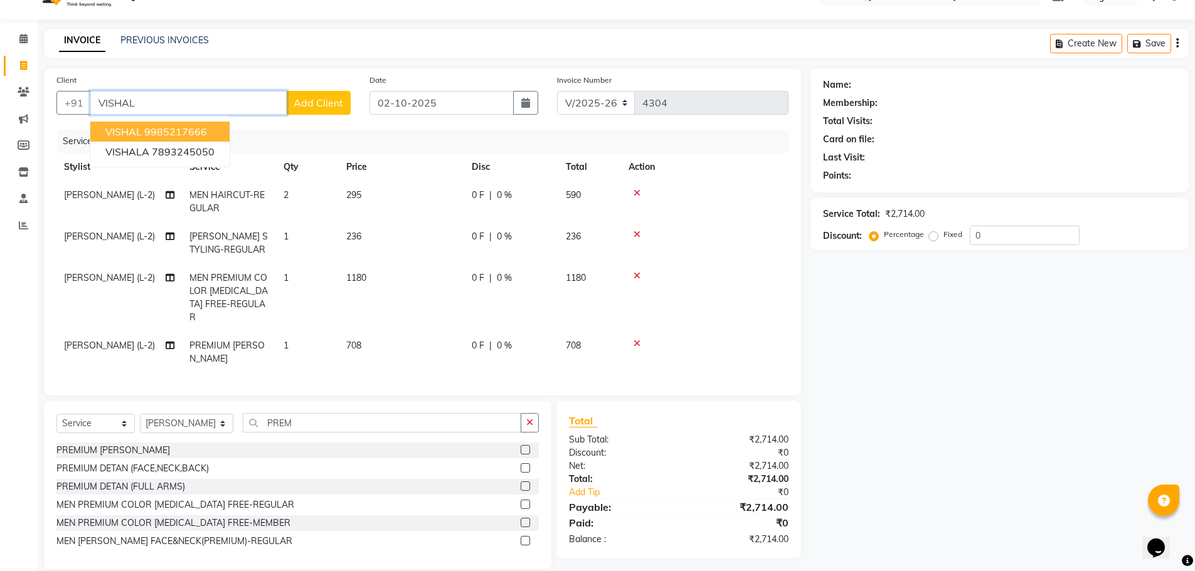
click at [172, 132] on ngb-highlight "9985217666" at bounding box center [175, 131] width 63 height 13
type input "9985217666"
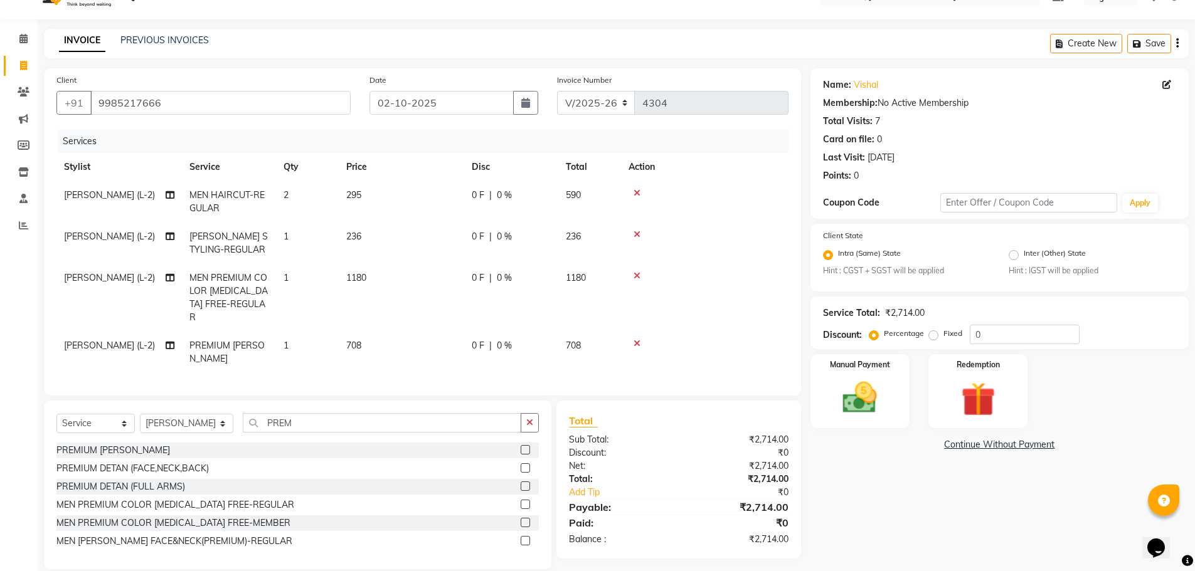
click at [878, 489] on div "Name: Vishal Membership: No Active Membership Total Visits: 7 Card on file: 0 L…" at bounding box center [1004, 318] width 388 height 501
click at [884, 391] on img at bounding box center [860, 398] width 58 height 41
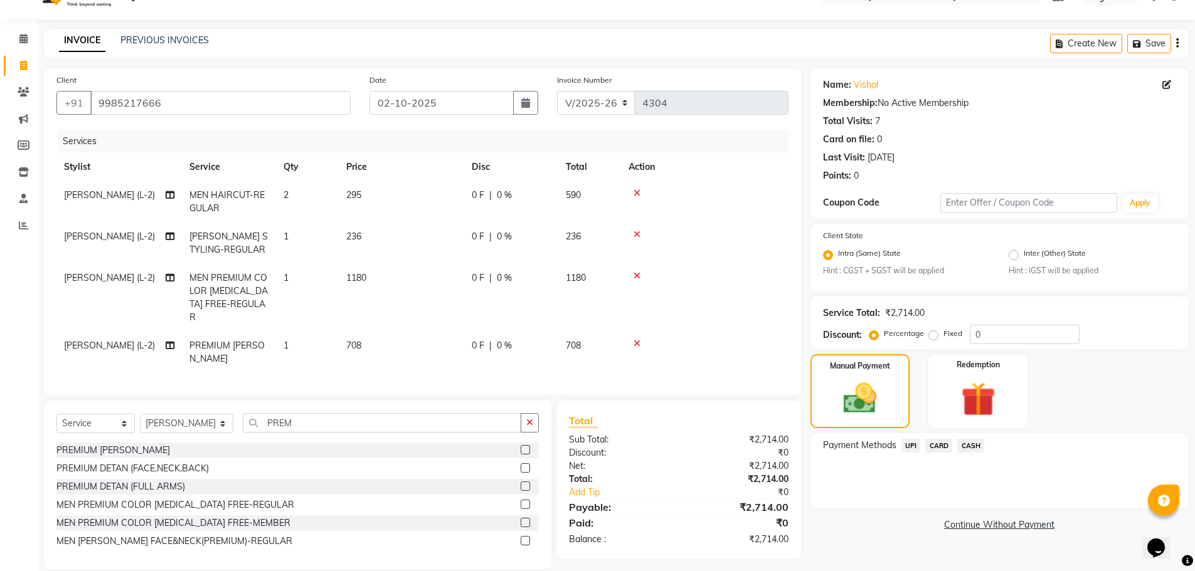
click at [940, 447] on span "CARD" at bounding box center [938, 445] width 27 height 14
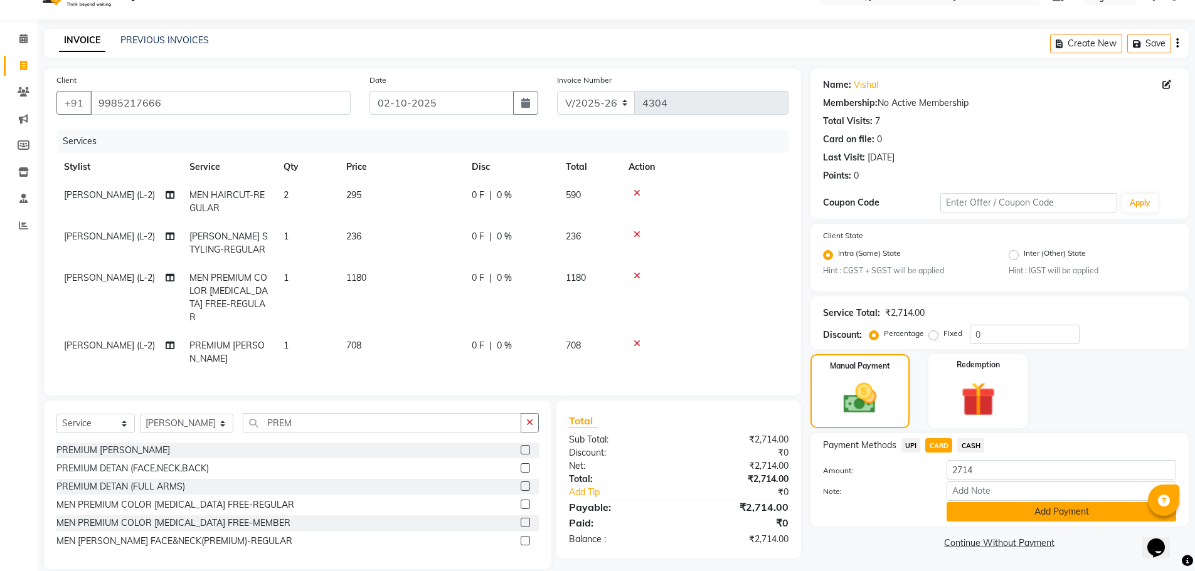
click at [982, 510] on button "Add Payment" at bounding box center [1061, 511] width 230 height 19
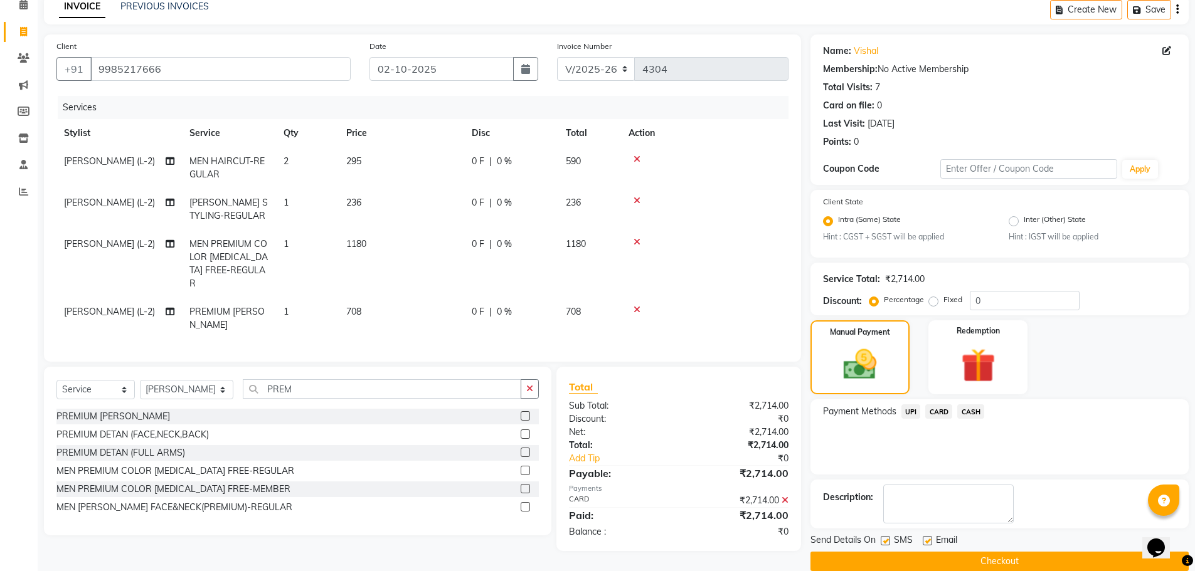
scroll to position [78, 0]
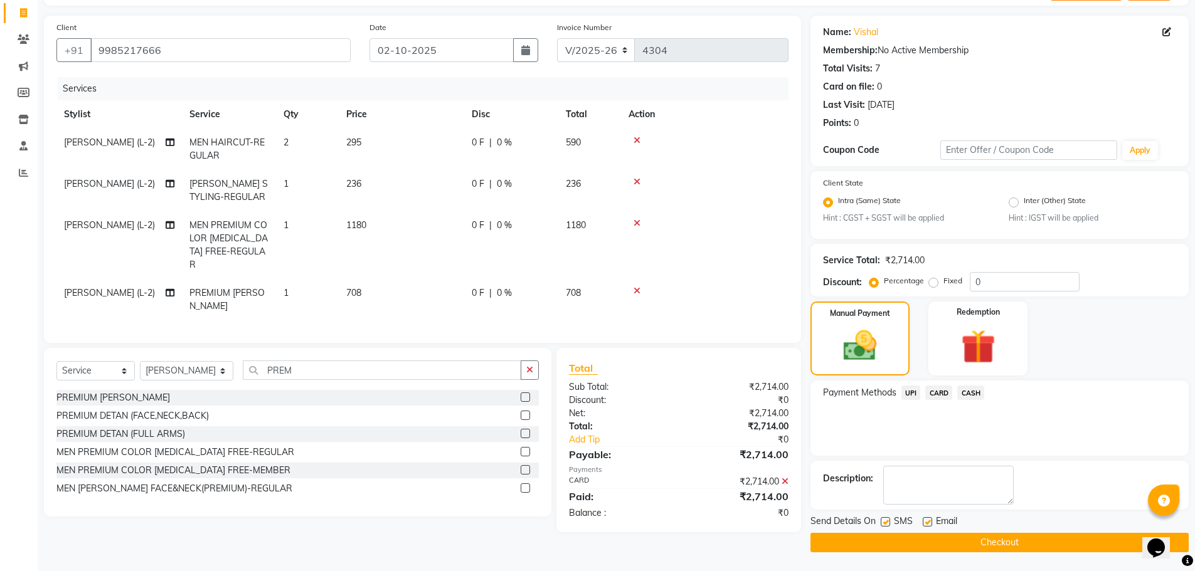
click at [984, 546] on button "Checkout" at bounding box center [999, 542] width 378 height 19
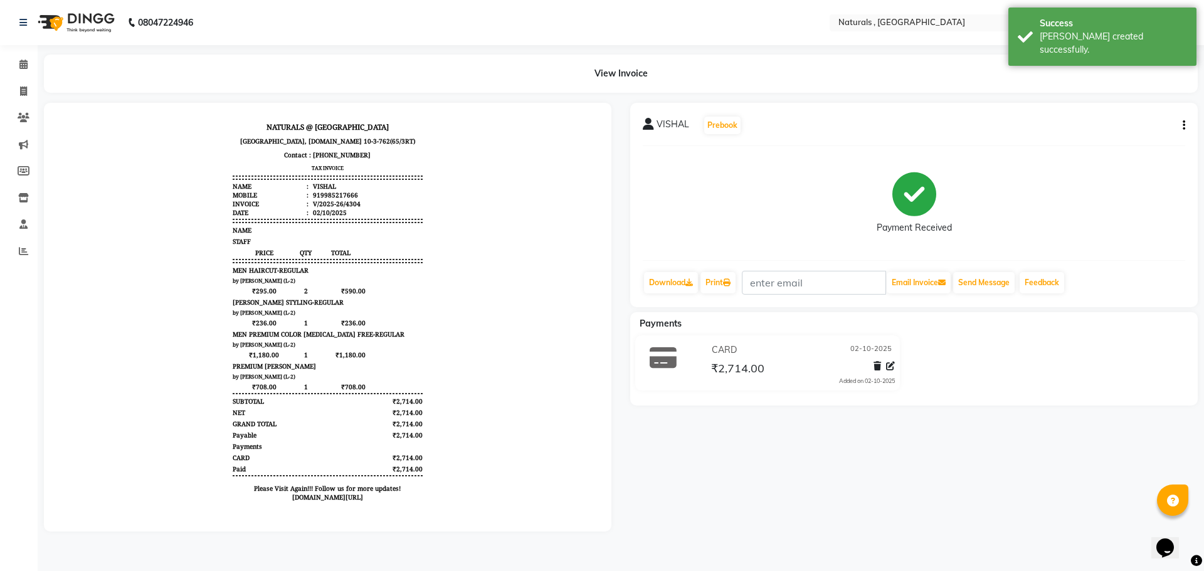
scroll to position [10, 0]
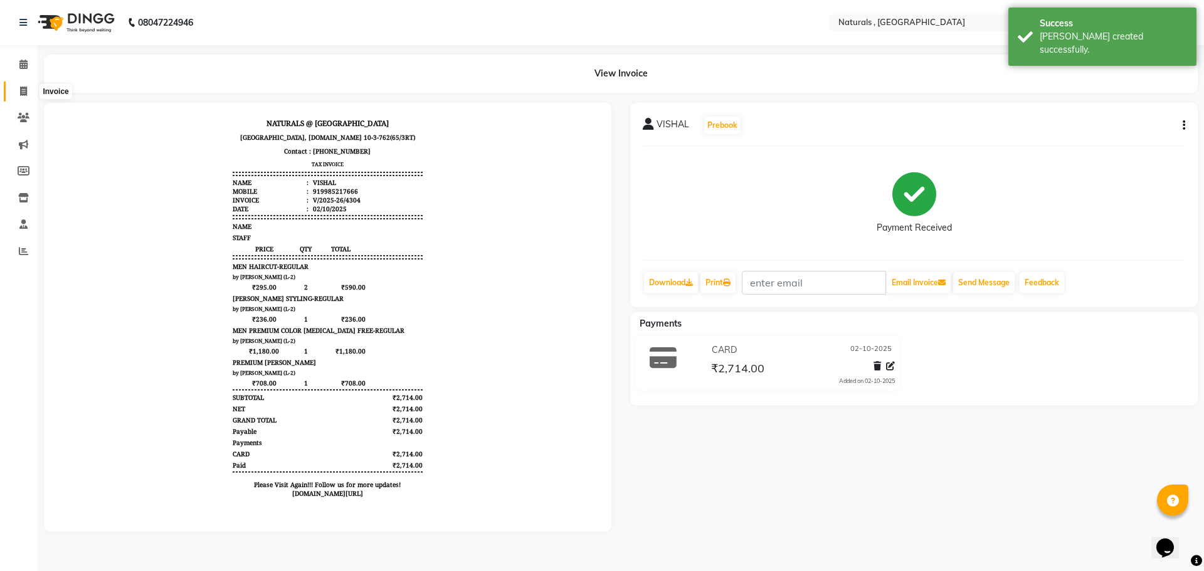
click at [18, 90] on span at bounding box center [24, 92] width 22 height 14
select select "service"
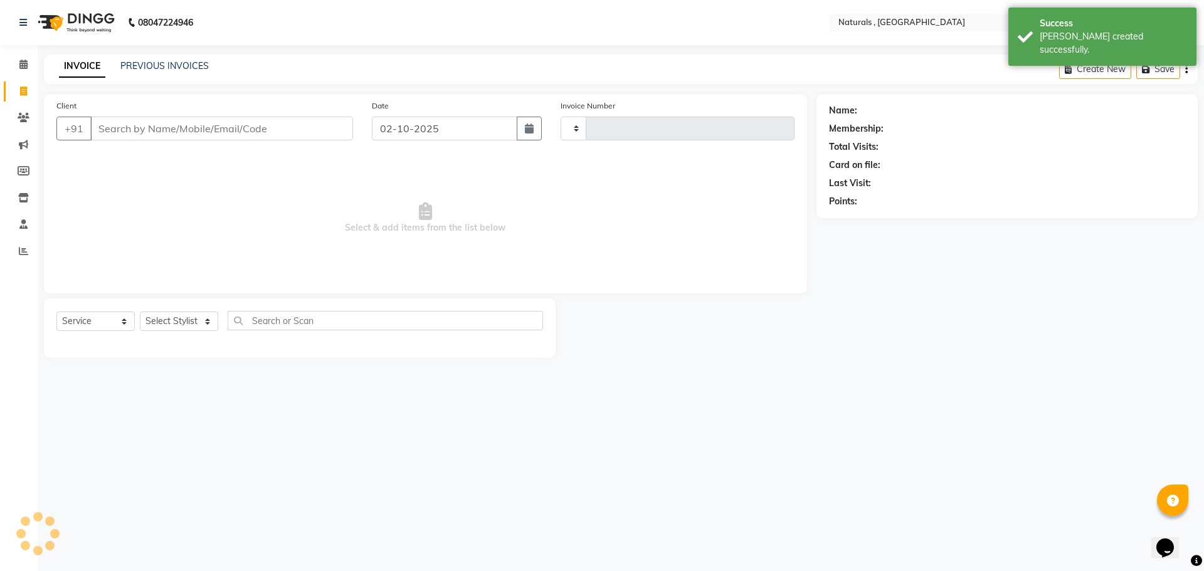
type input "4305"
select select "5818"
click at [163, 66] on link "PREVIOUS INVOICES" at bounding box center [164, 65] width 88 height 11
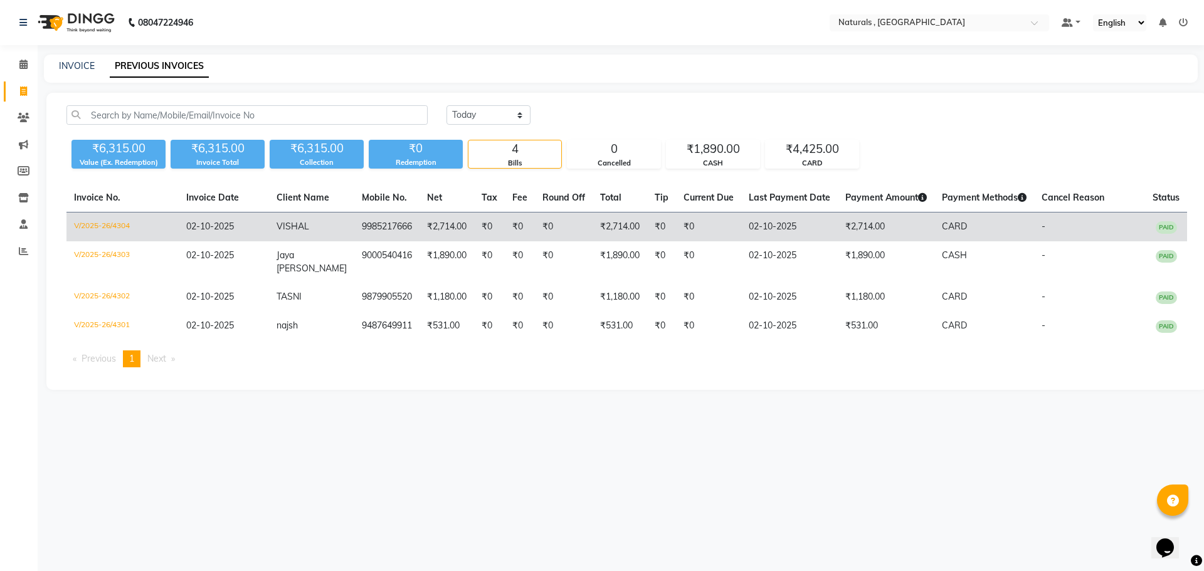
click at [114, 226] on td "V/2025-26/4304" at bounding box center [122, 227] width 112 height 29
click at [116, 221] on td "V/2025-26/4304" at bounding box center [122, 227] width 112 height 29
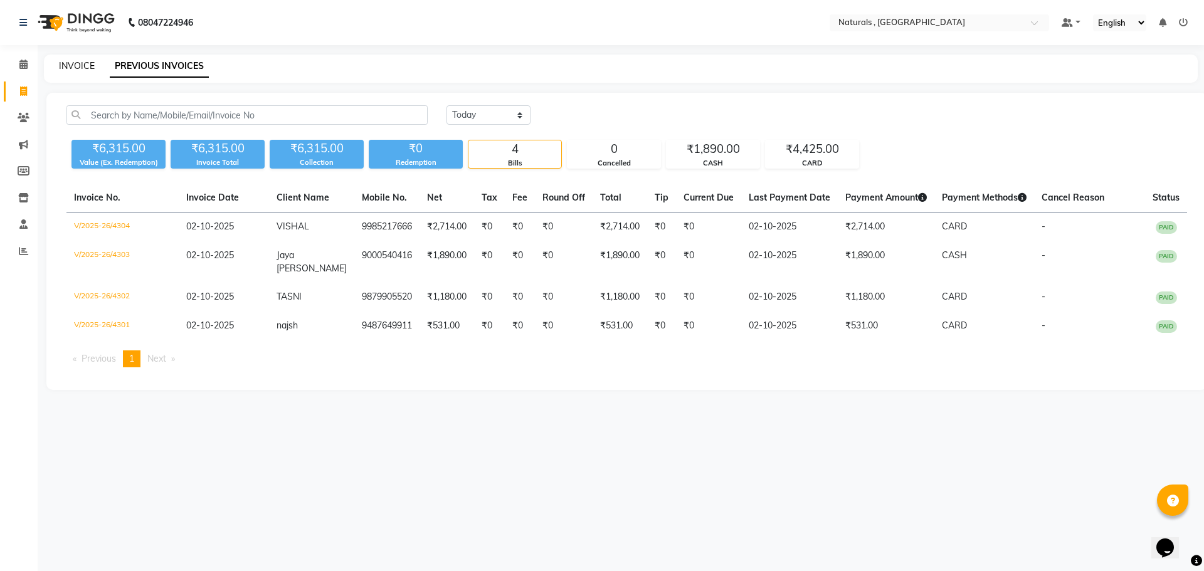
click at [78, 67] on link "INVOICE" at bounding box center [77, 65] width 36 height 11
select select "5818"
select select "service"
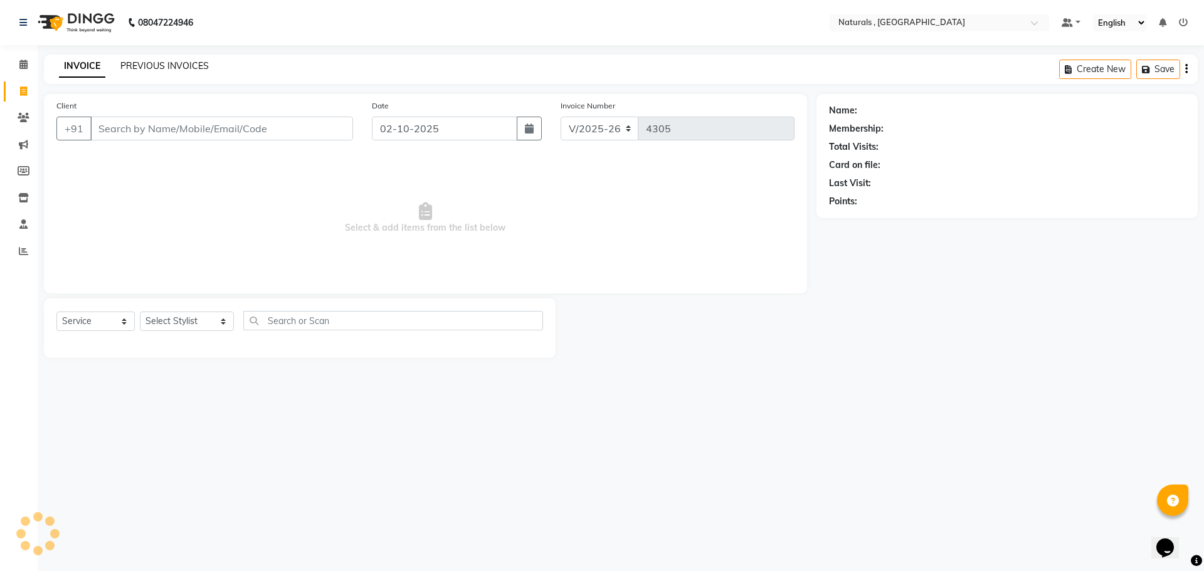
click at [162, 65] on link "PREVIOUS INVOICES" at bounding box center [164, 65] width 88 height 11
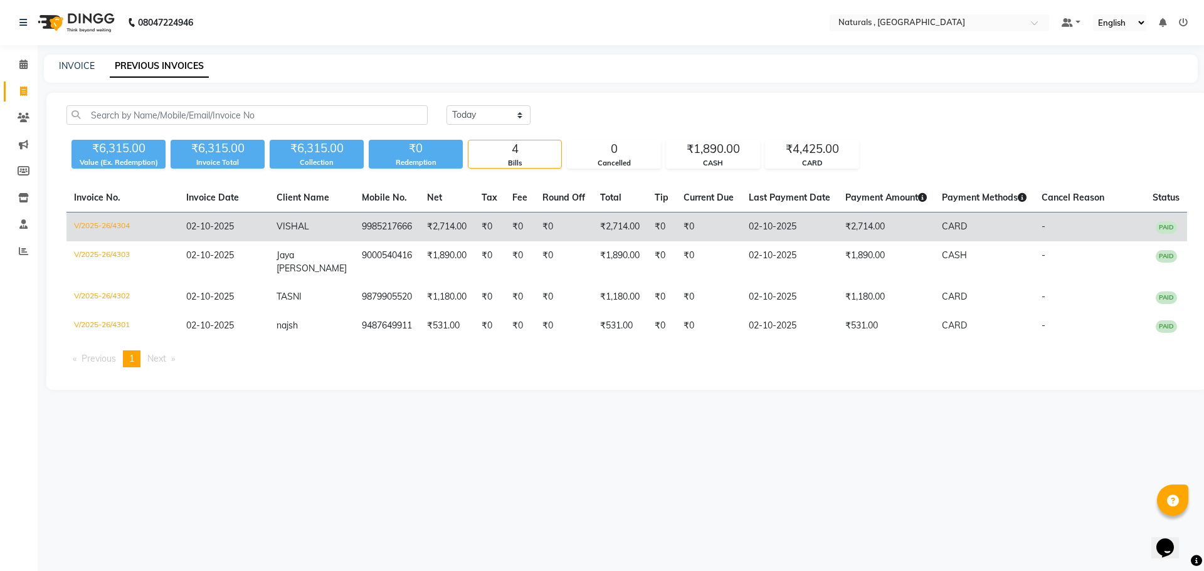
click at [112, 226] on td "V/2025-26/4304" at bounding box center [122, 227] width 112 height 29
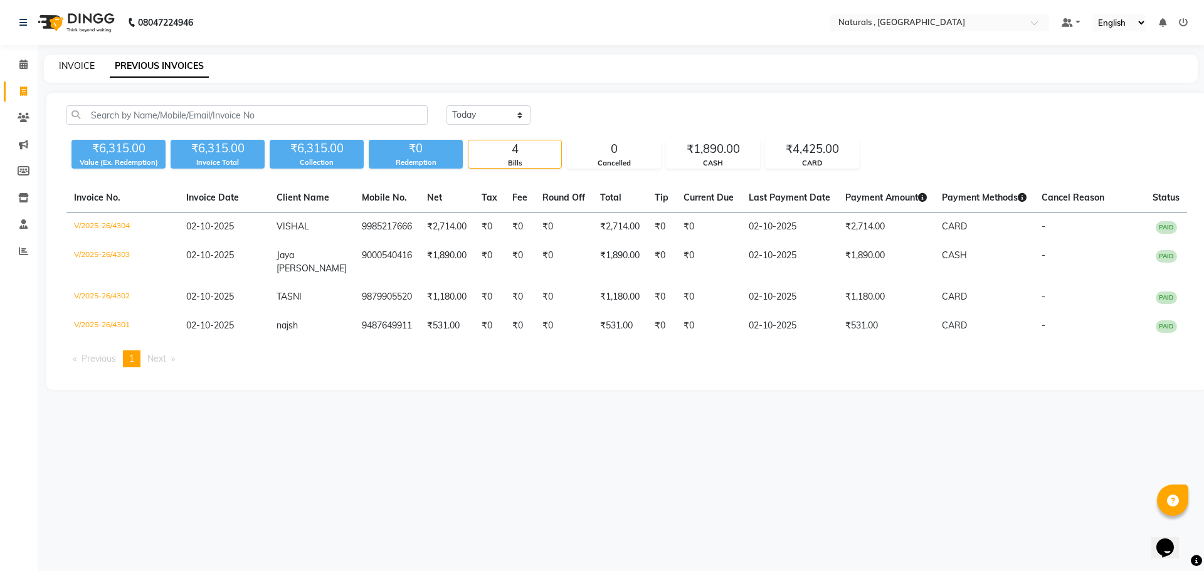
click at [75, 65] on link "INVOICE" at bounding box center [77, 65] width 36 height 11
select select "service"
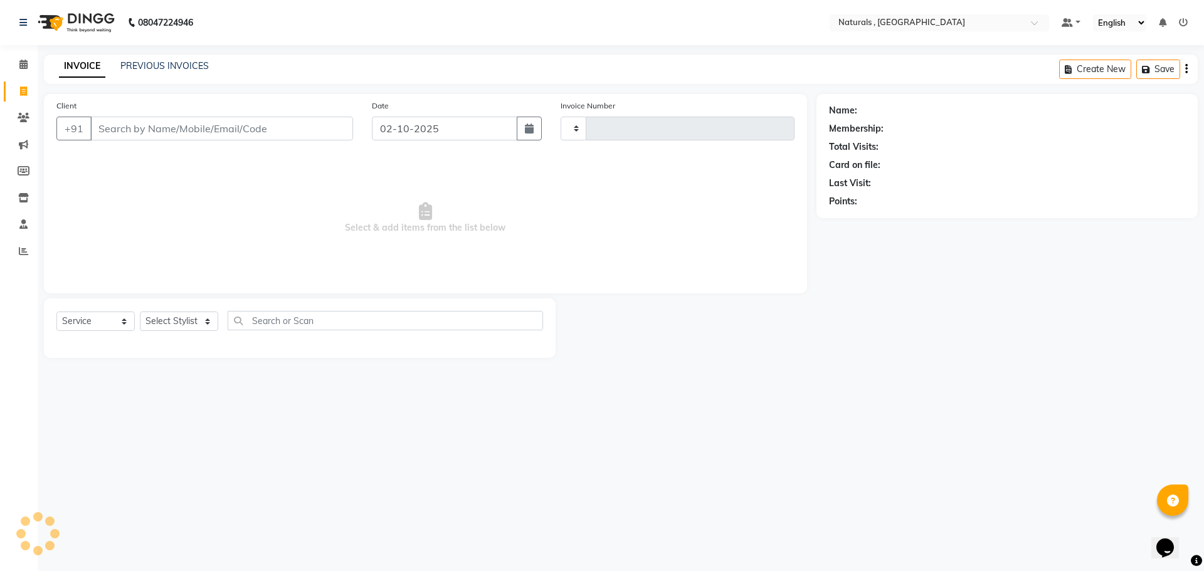
type input "4305"
select select "5818"
click at [315, 129] on input "Client" at bounding box center [221, 129] width 263 height 24
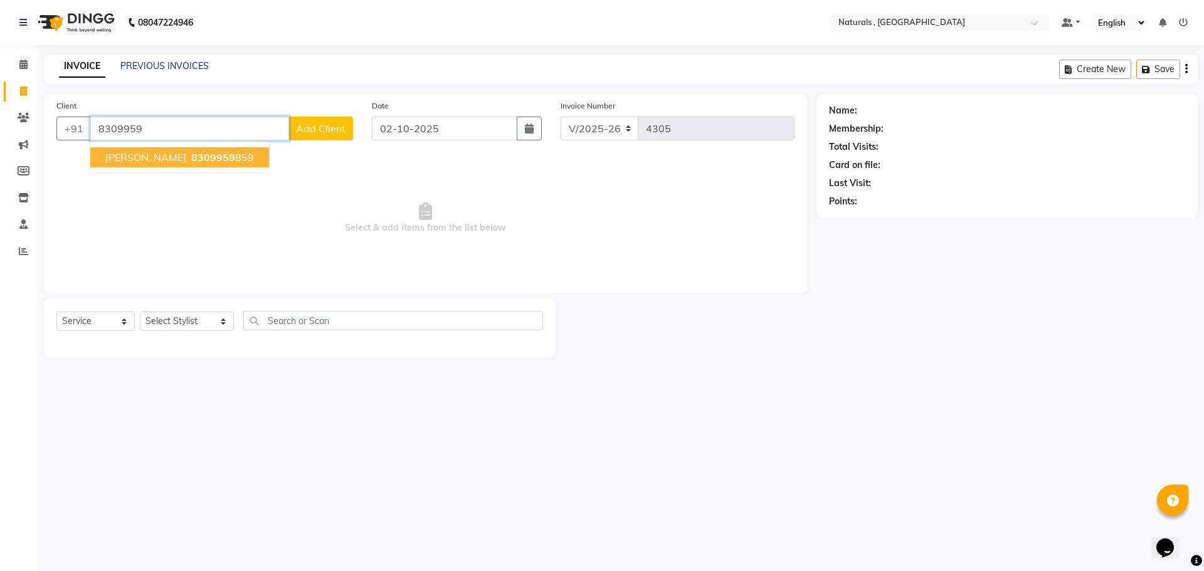
click at [191, 154] on span "8309959" at bounding box center [213, 157] width 44 height 13
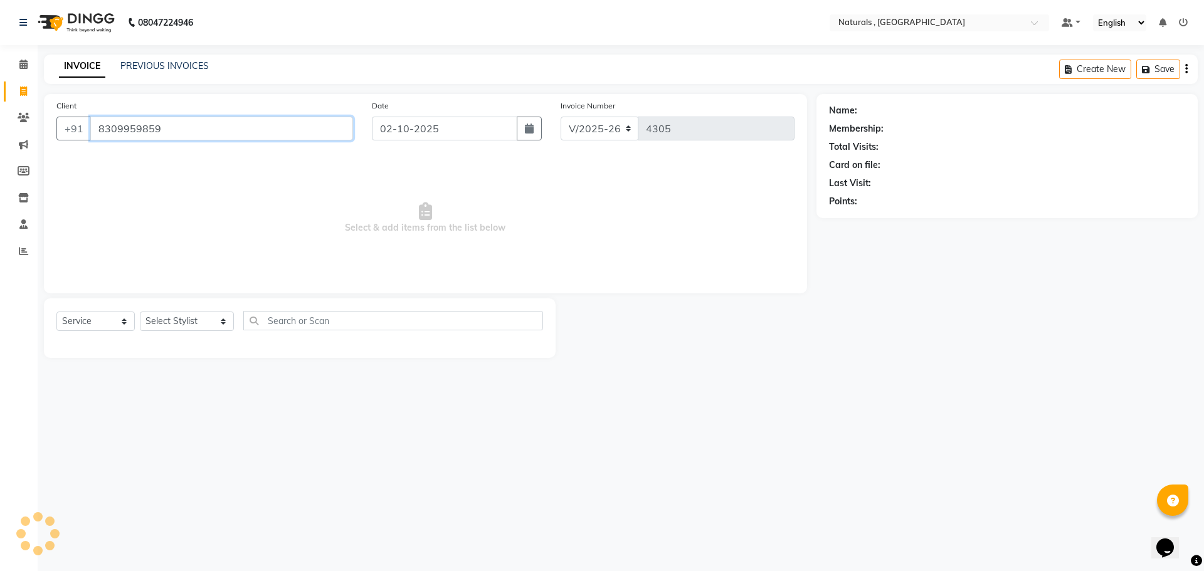
type input "8309959859"
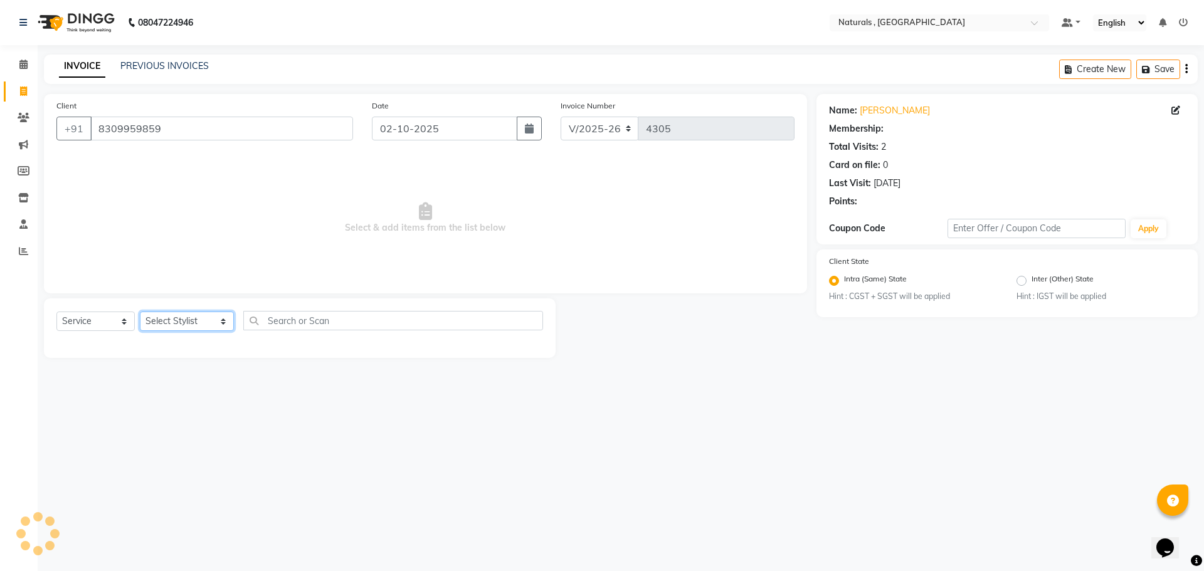
click at [191, 323] on select "Select Stylist ASFIYA (L-3) BHAGYA SHREE GM JAGDISH (L-2) KARIM ( L-2 ) MEHARBA…" at bounding box center [187, 321] width 94 height 19
click at [866, 108] on link "Tim" at bounding box center [895, 110] width 70 height 13
click at [208, 324] on select "Select Stylist ASFIYA (L-3) BHAGYA SHREE GM JAGDISH (L-2) KARIM ( L-2 ) MEHARBA…" at bounding box center [187, 321] width 94 height 19
select select "57907"
click at [140, 312] on select "Select Stylist ASFIYA (L-3) BHAGYA SHREE GM JAGDISH (L-2) KARIM ( L-2 ) MEHARBA…" at bounding box center [187, 321] width 94 height 19
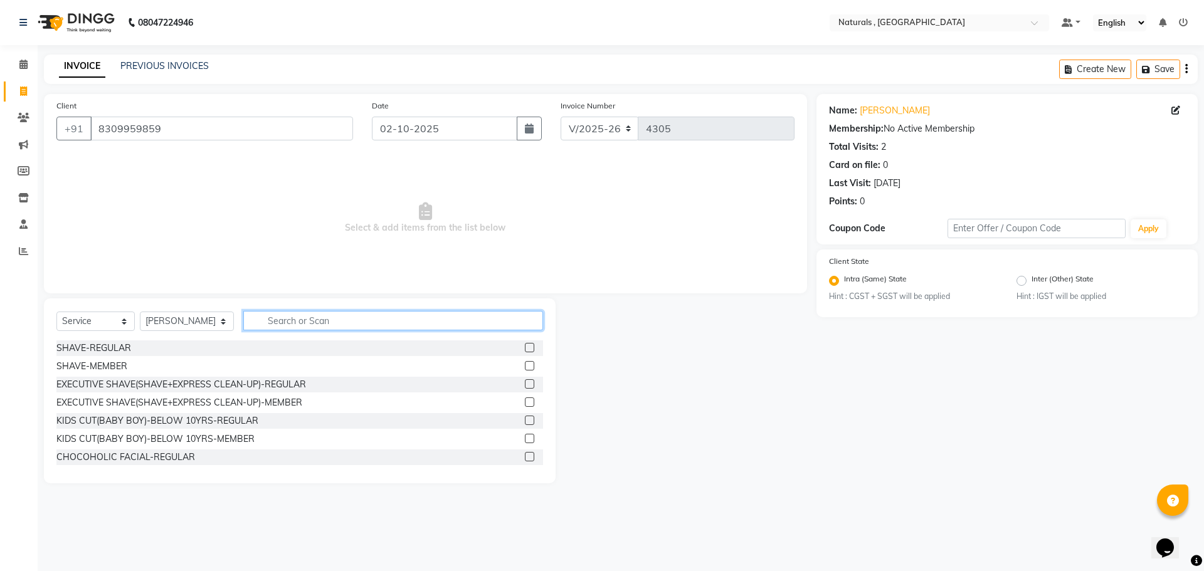
click at [336, 317] on input "text" at bounding box center [393, 320] width 300 height 19
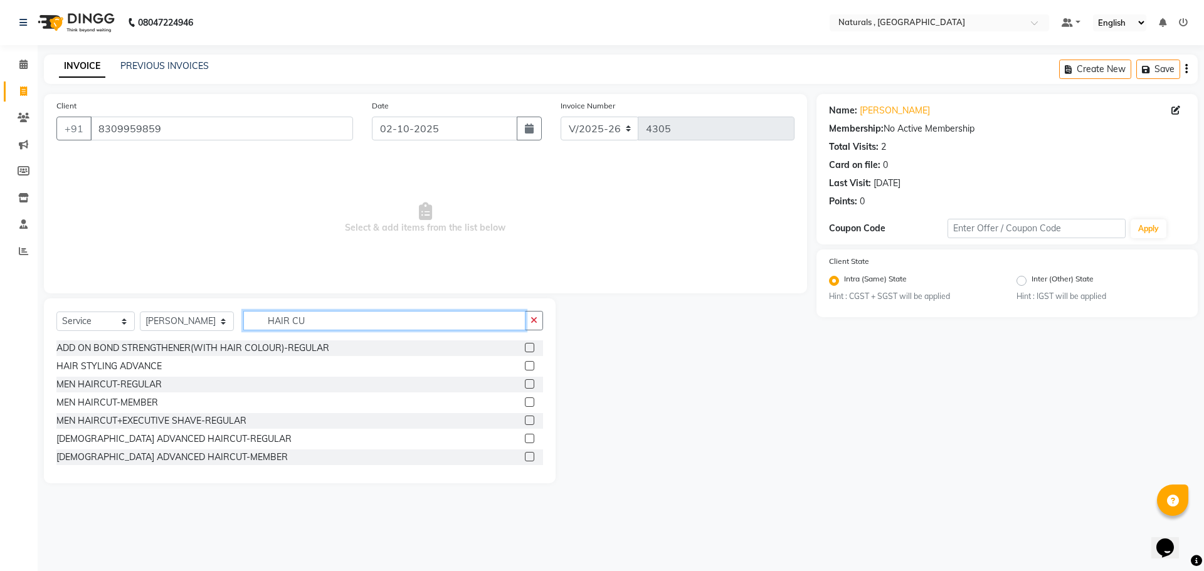
type input "HAIR CUR"
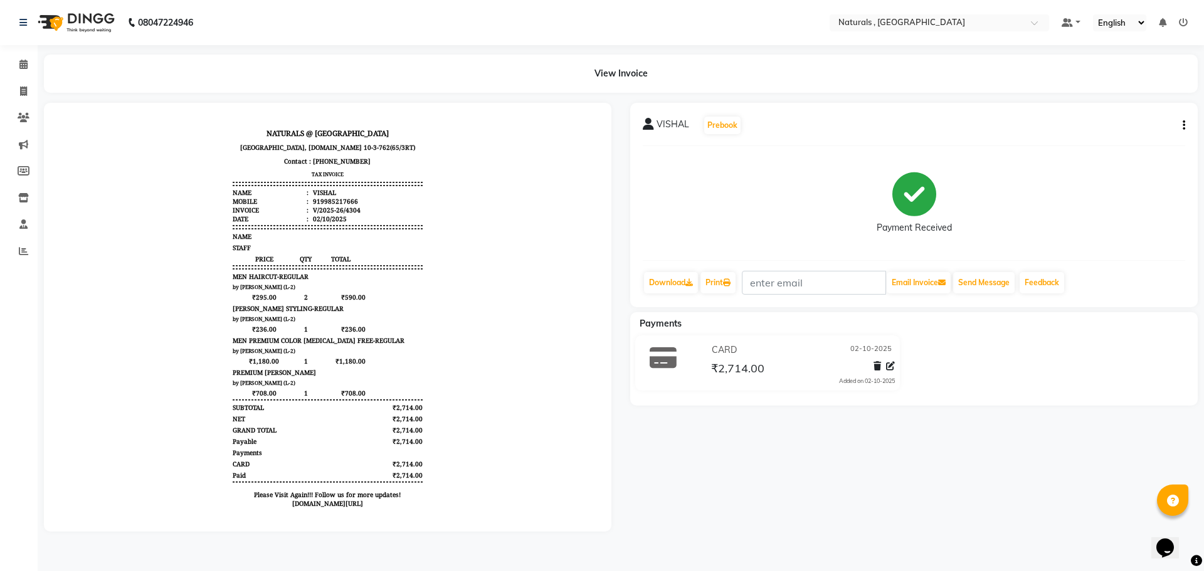
click at [1185, 125] on icon "button" at bounding box center [1184, 125] width 3 height 1
click at [1104, 146] on div "Edit Invoice" at bounding box center [1122, 149] width 86 height 16
select select "service"
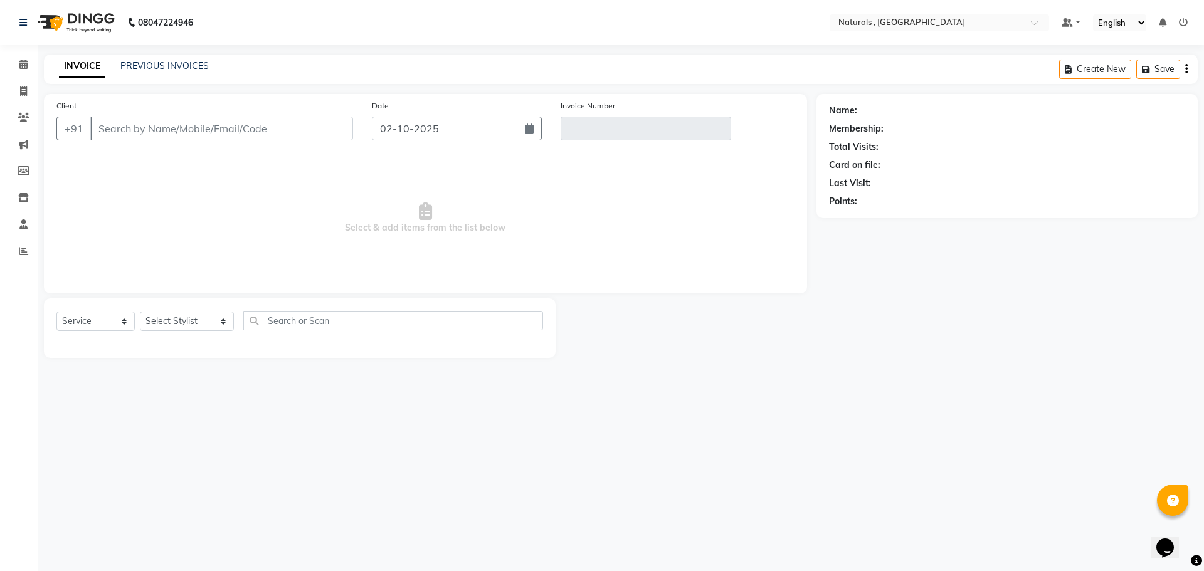
type input "9985217666"
type input "V/2025-26/4304"
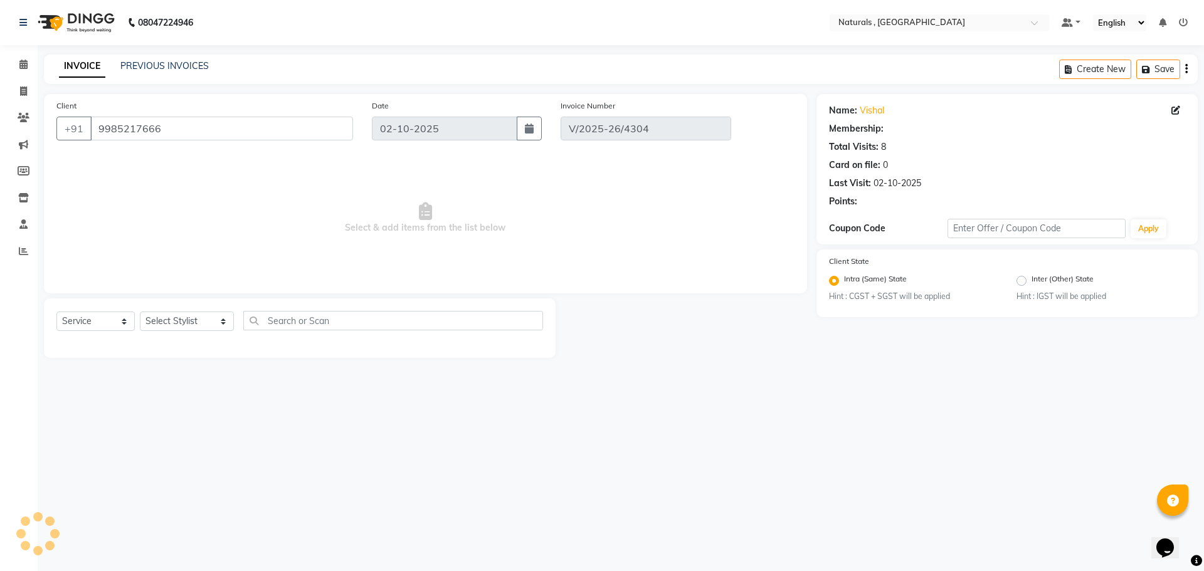
select select "select"
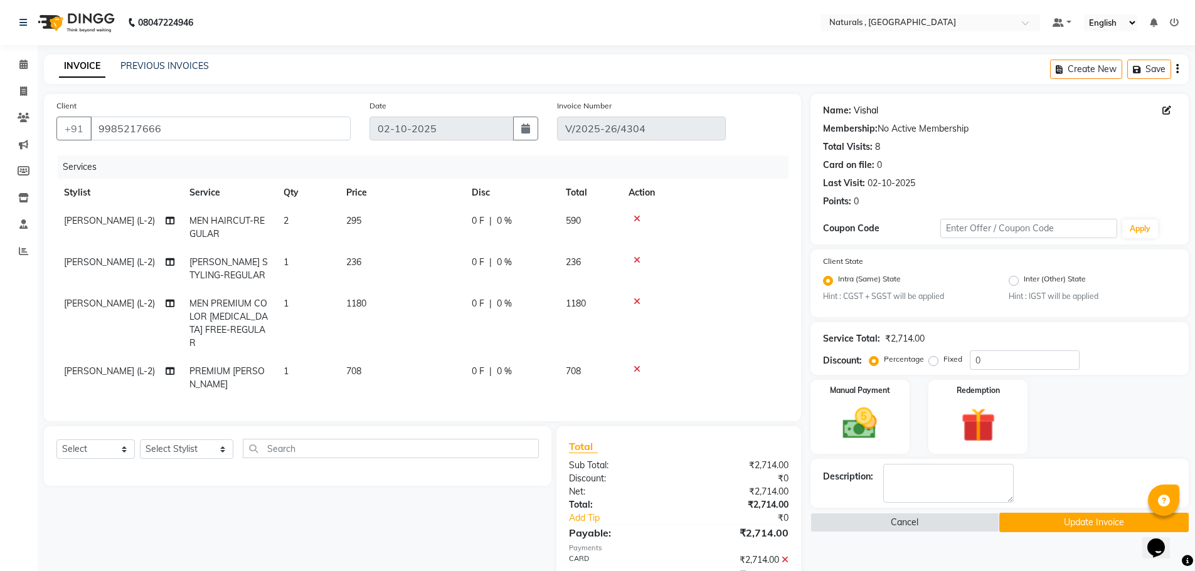
click at [866, 110] on link "Vishal" at bounding box center [866, 110] width 24 height 13
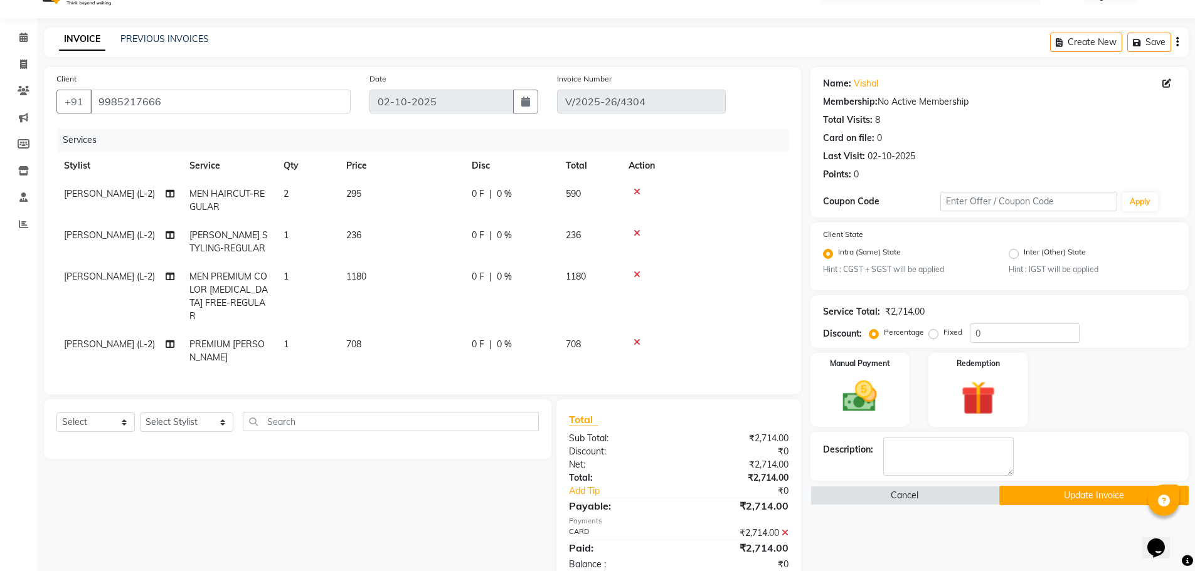
scroll to position [41, 0]
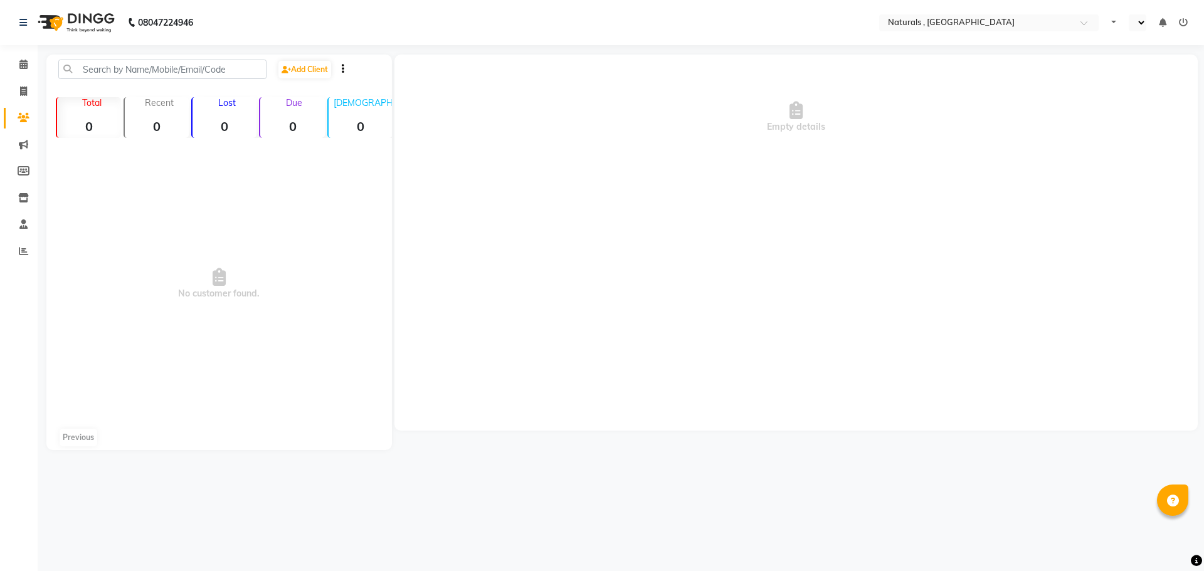
select select "en"
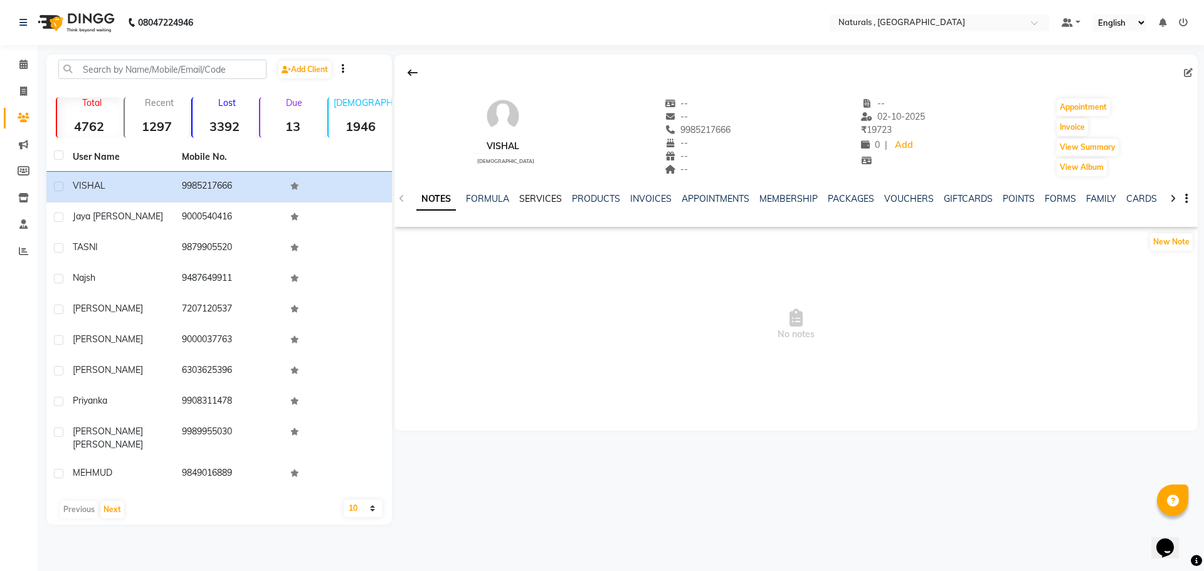
click at [533, 200] on link "SERVICES" at bounding box center [540, 198] width 43 height 11
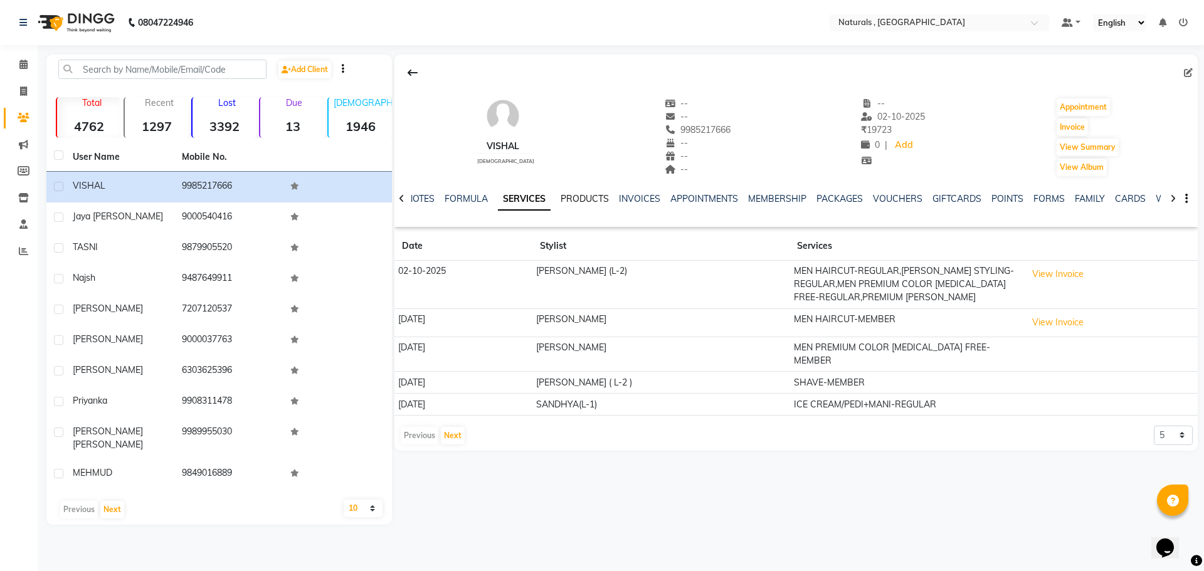
click at [585, 201] on link "PRODUCTS" at bounding box center [585, 198] width 48 height 11
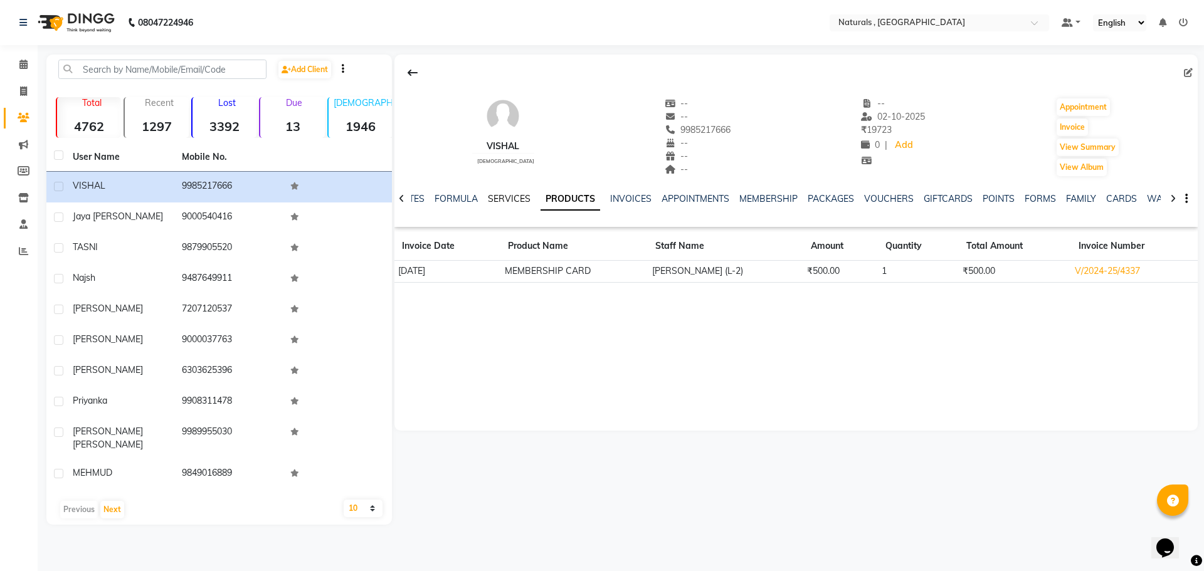
click at [501, 198] on link "SERVICES" at bounding box center [509, 198] width 43 height 11
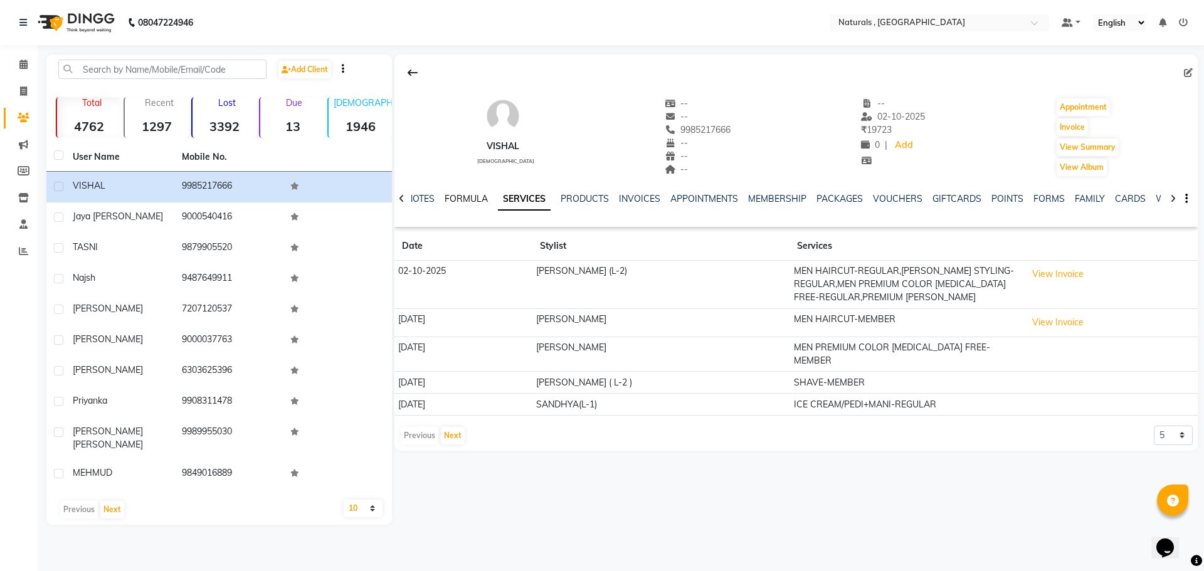
click at [474, 198] on link "FORMULA" at bounding box center [466, 198] width 43 height 11
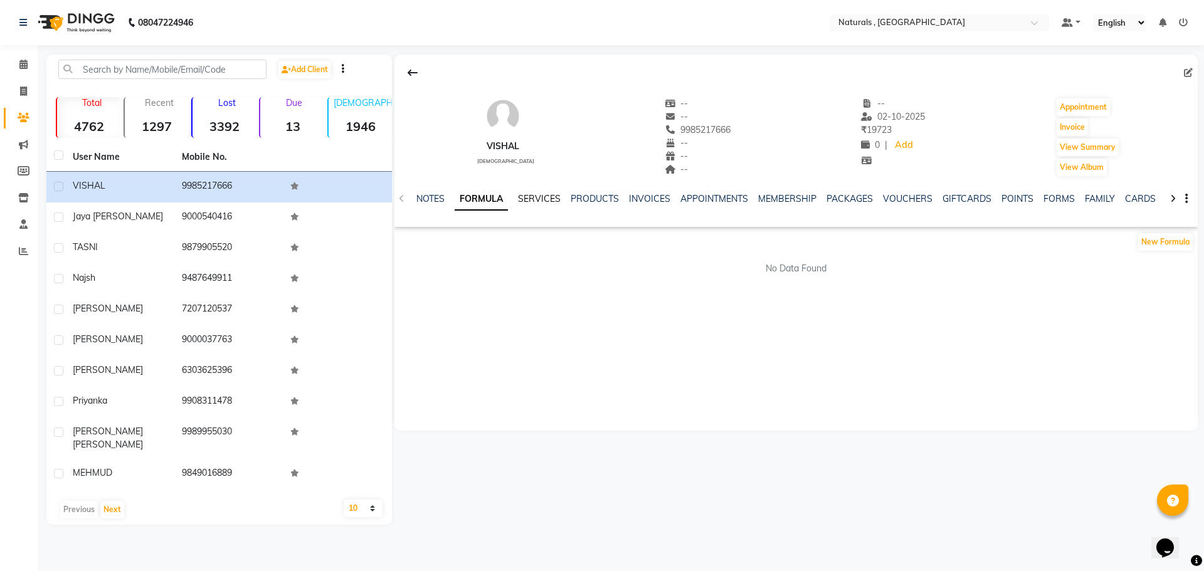
click at [539, 199] on link "SERVICES" at bounding box center [539, 198] width 43 height 11
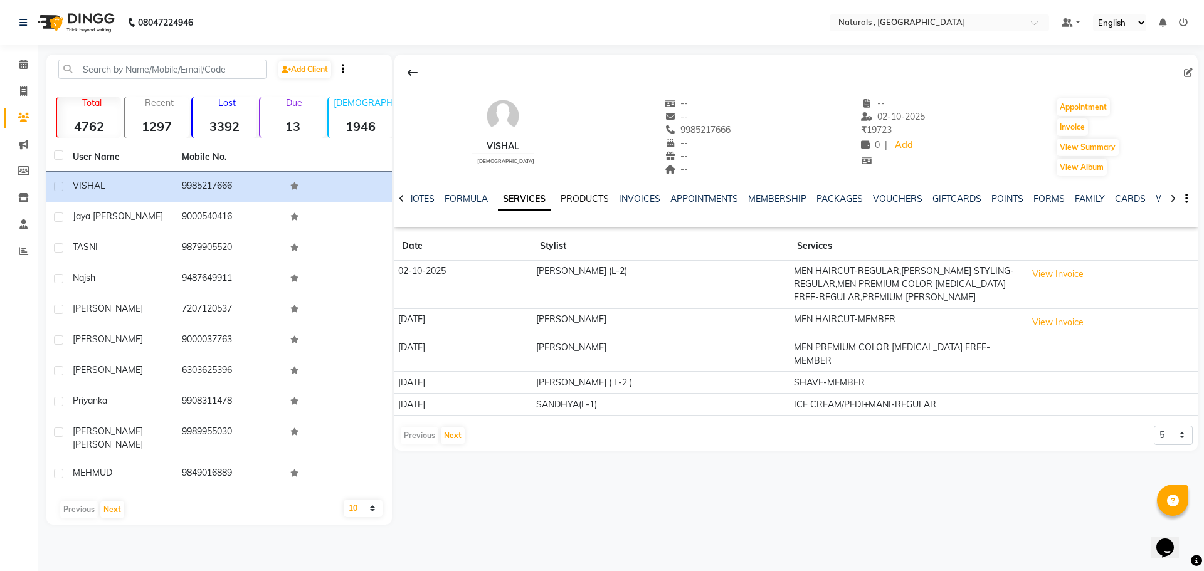
click at [589, 200] on link "PRODUCTS" at bounding box center [585, 198] width 48 height 11
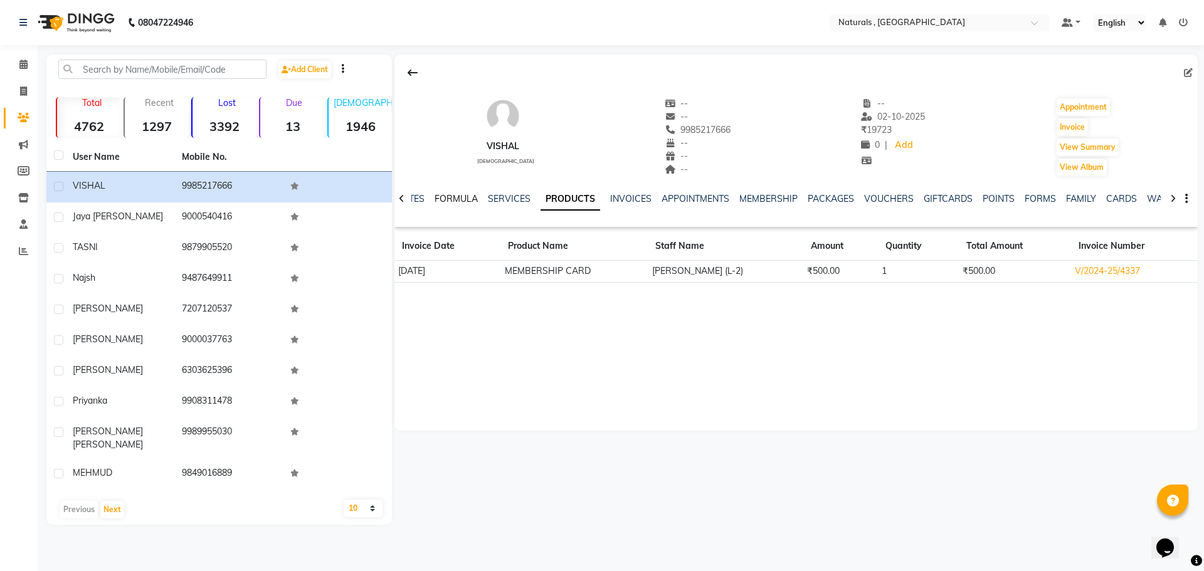
click at [453, 198] on link "FORMULA" at bounding box center [456, 198] width 43 height 11
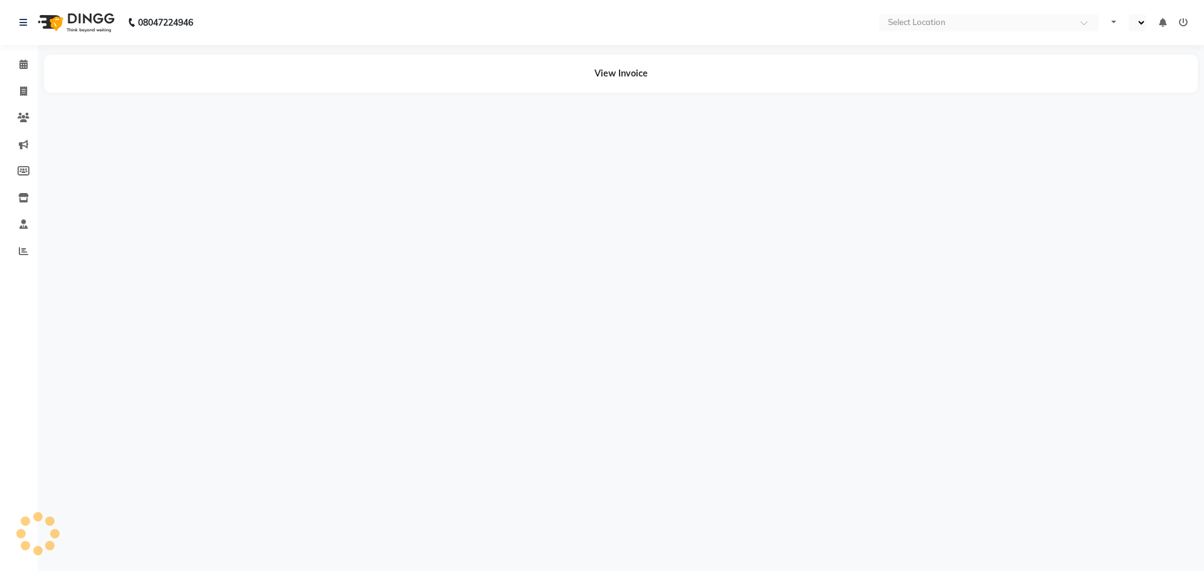
select select "en"
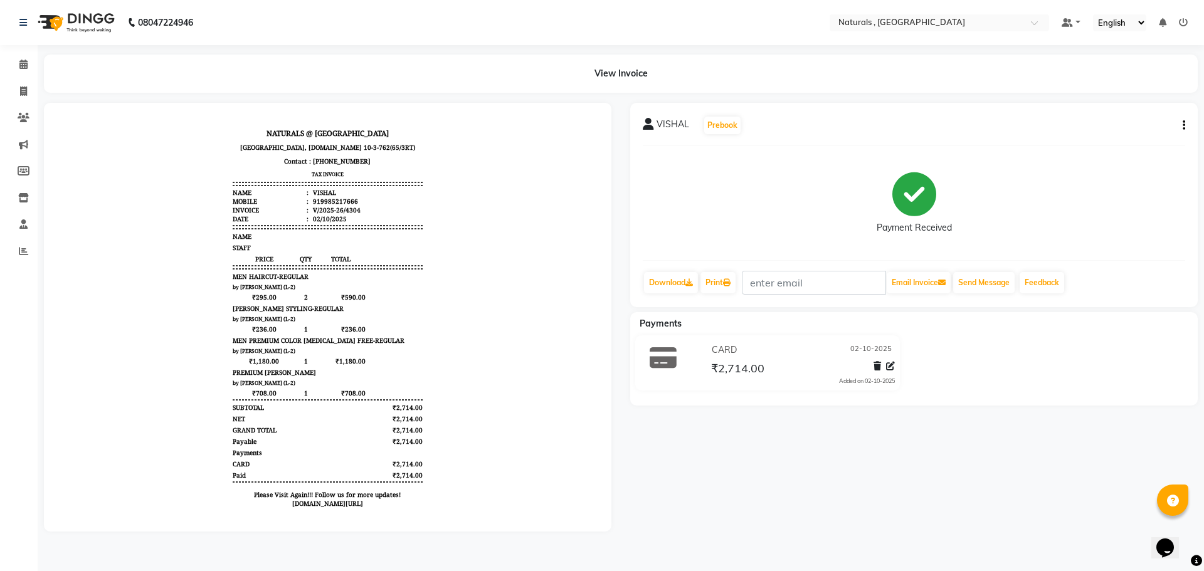
click at [1181, 129] on button "button" at bounding box center [1182, 125] width 8 height 13
click at [884, 474] on div "VISHAL Prebook Payment Received Download Print Email Invoice Send Message Feedb…" at bounding box center [914, 317] width 586 height 429
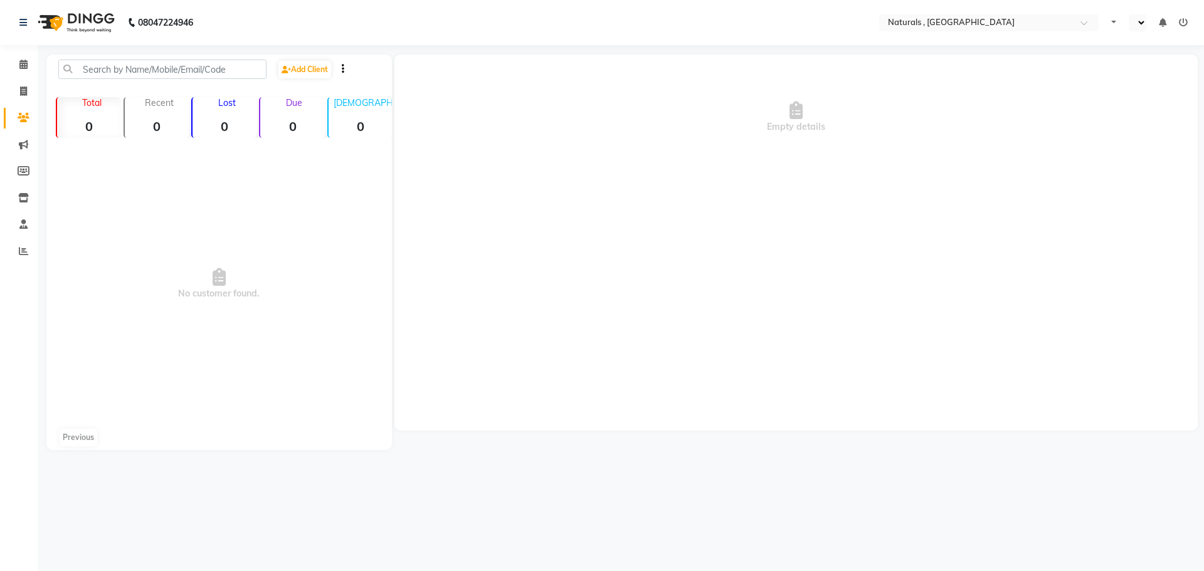
select select "en"
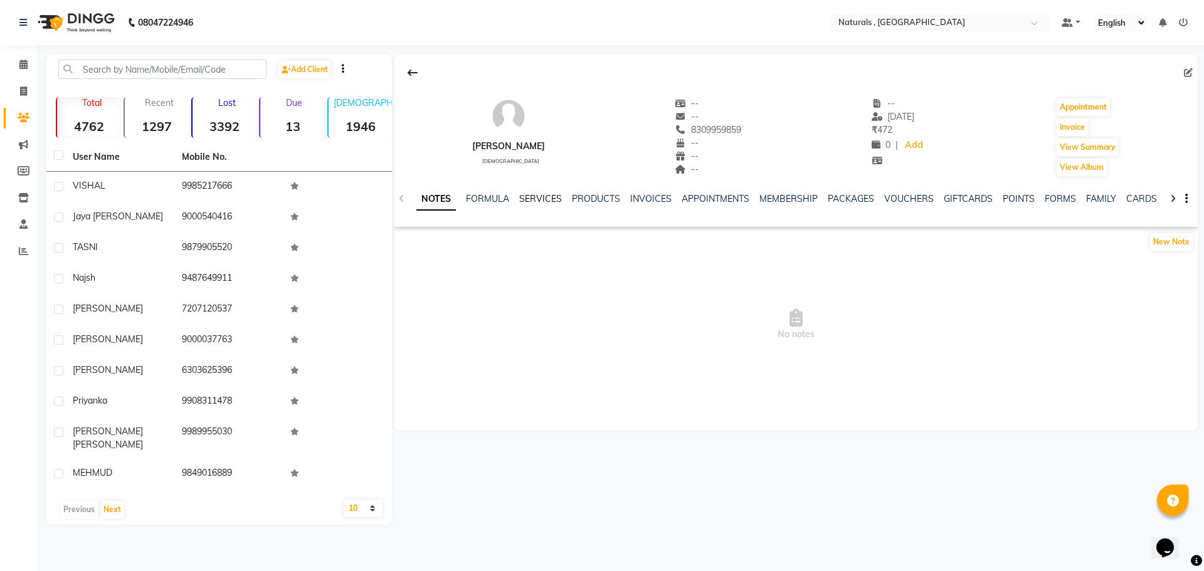
click at [544, 200] on link "SERVICES" at bounding box center [540, 198] width 43 height 11
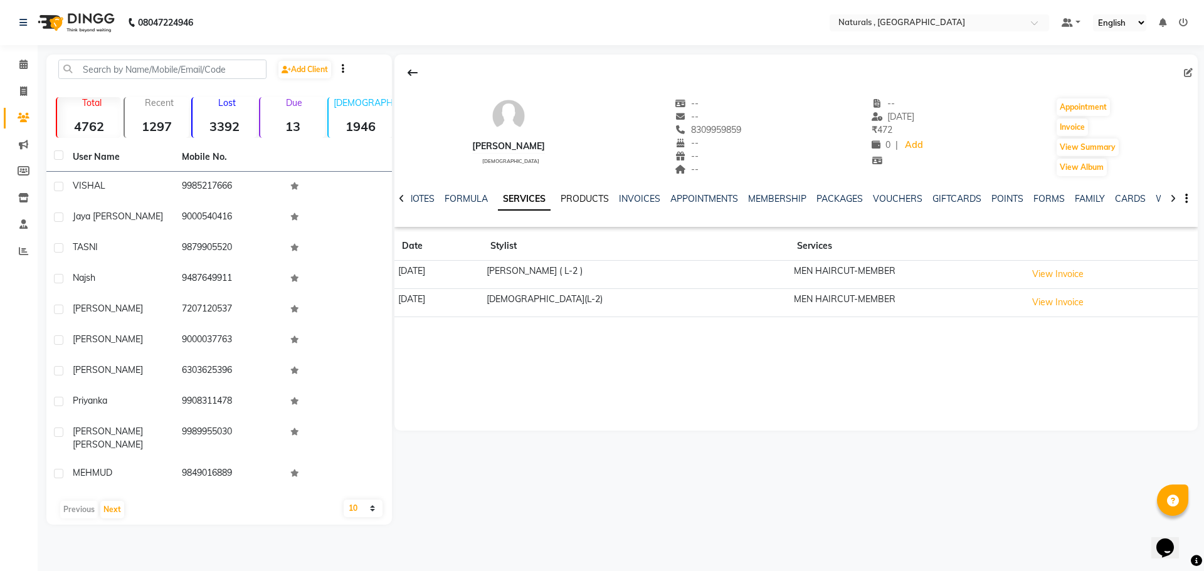
click at [586, 196] on link "PRODUCTS" at bounding box center [585, 198] width 48 height 11
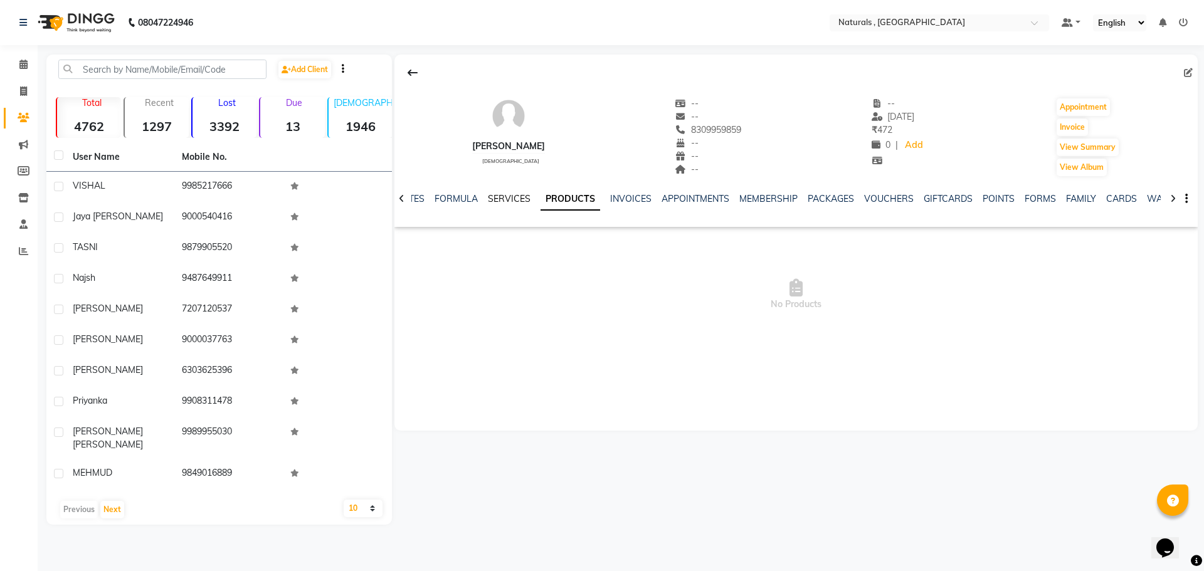
click at [517, 198] on link "SERVICES" at bounding box center [509, 198] width 43 height 11
